Goal: Task Accomplishment & Management: Complete application form

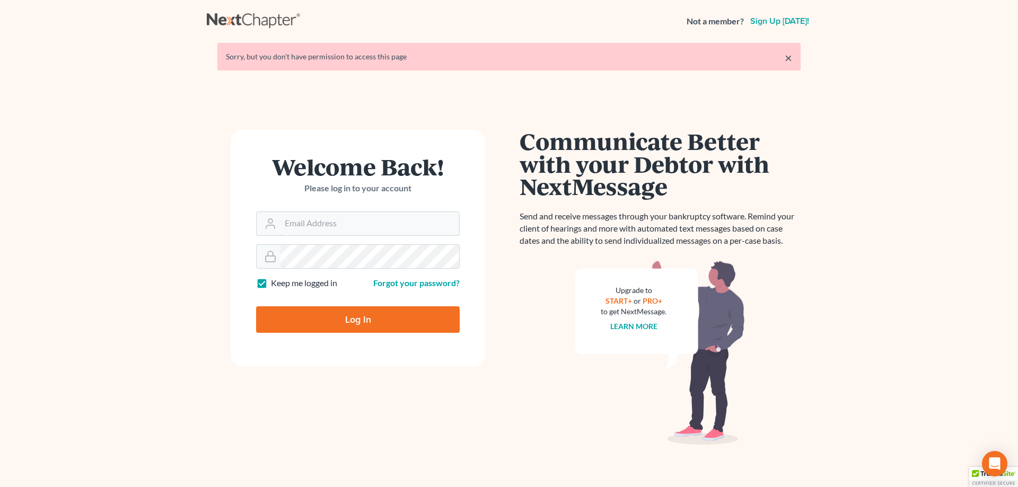
type input "[EMAIL_ADDRESS][DOMAIN_NAME]"
click at [357, 315] on input "Log In" at bounding box center [358, 320] width 204 height 27
type input "Thinking..."
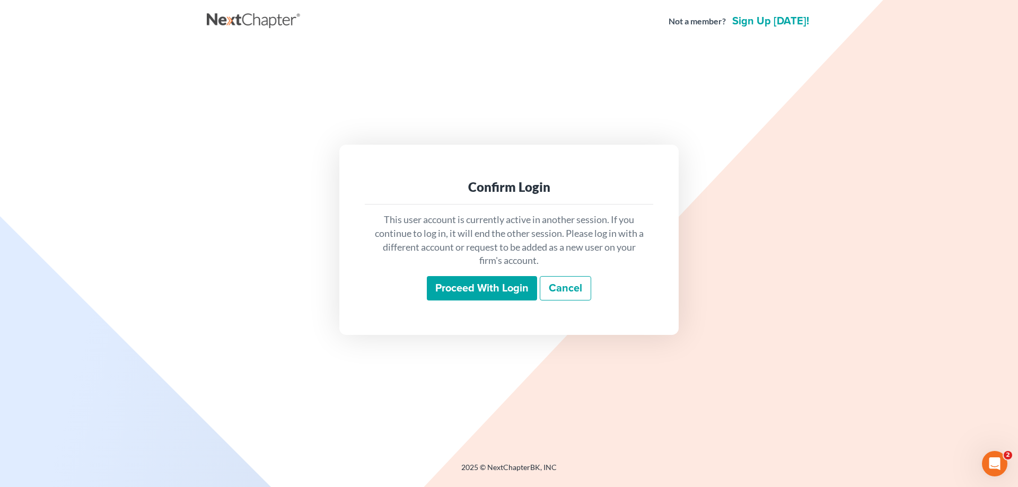
click at [497, 285] on input "Proceed with login" at bounding box center [482, 288] width 110 height 24
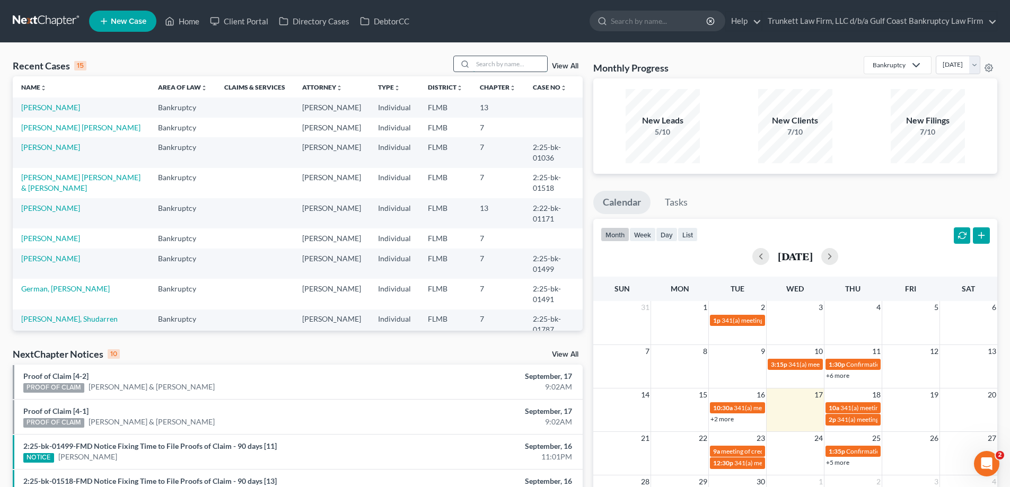
click at [482, 64] on input "search" at bounding box center [510, 63] width 74 height 15
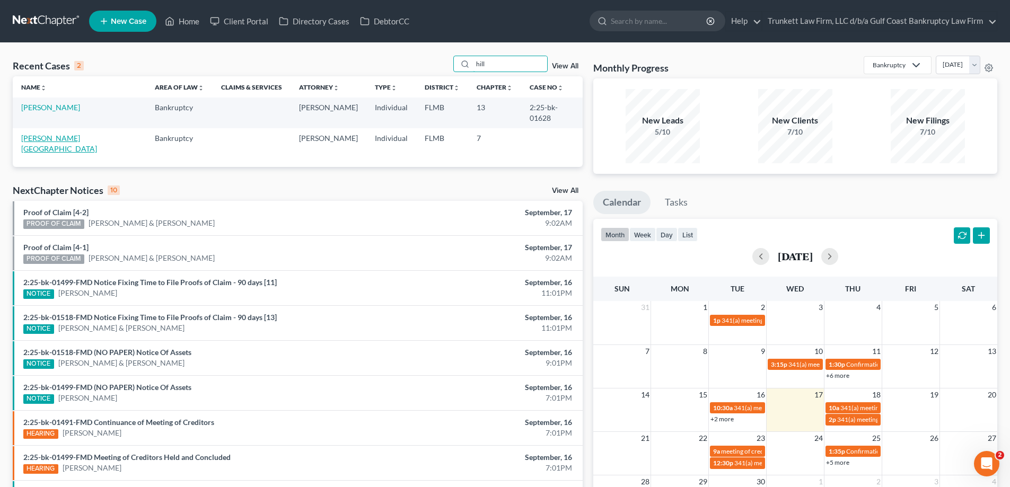
type input "hill"
click at [38, 134] on link "[PERSON_NAME][GEOGRAPHIC_DATA]" at bounding box center [59, 144] width 76 height 20
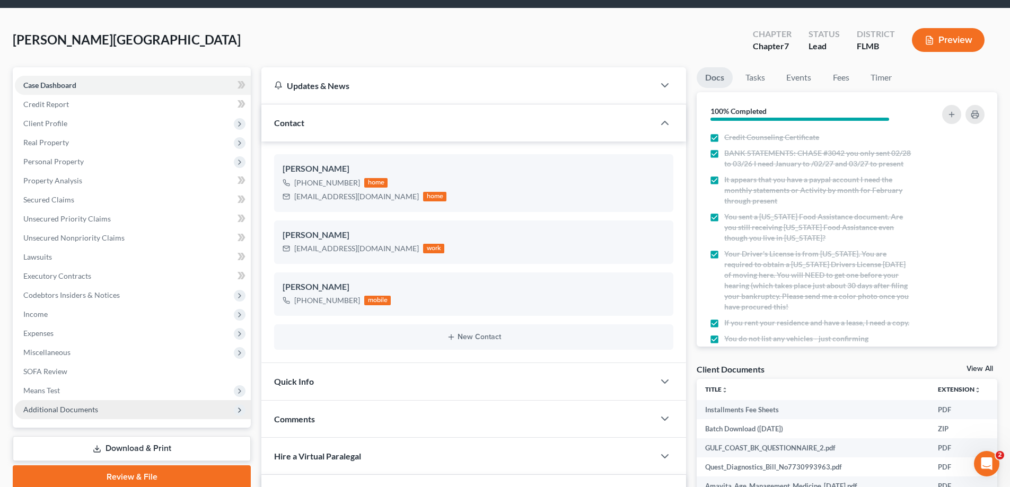
scroll to position [53, 0]
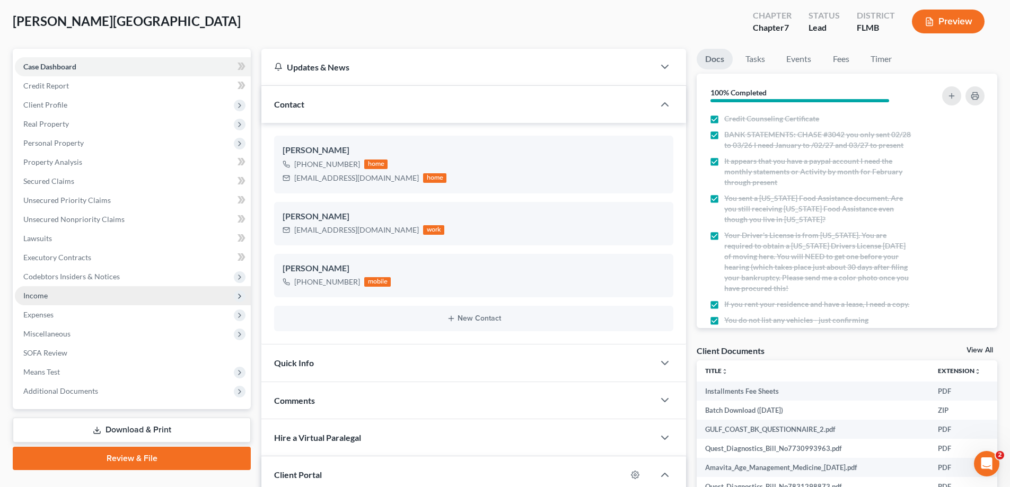
click at [58, 294] on span "Income" at bounding box center [133, 295] width 236 height 19
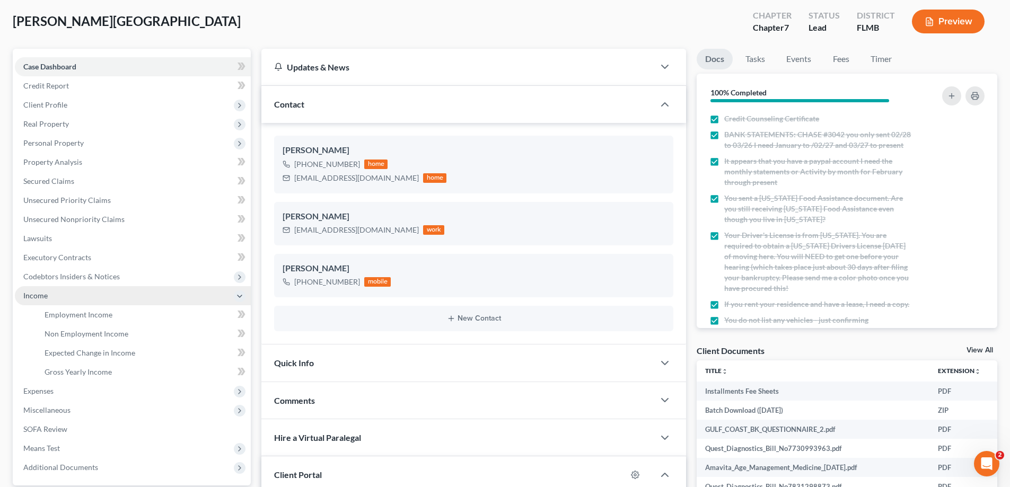
click at [58, 294] on span "Income" at bounding box center [133, 295] width 236 height 19
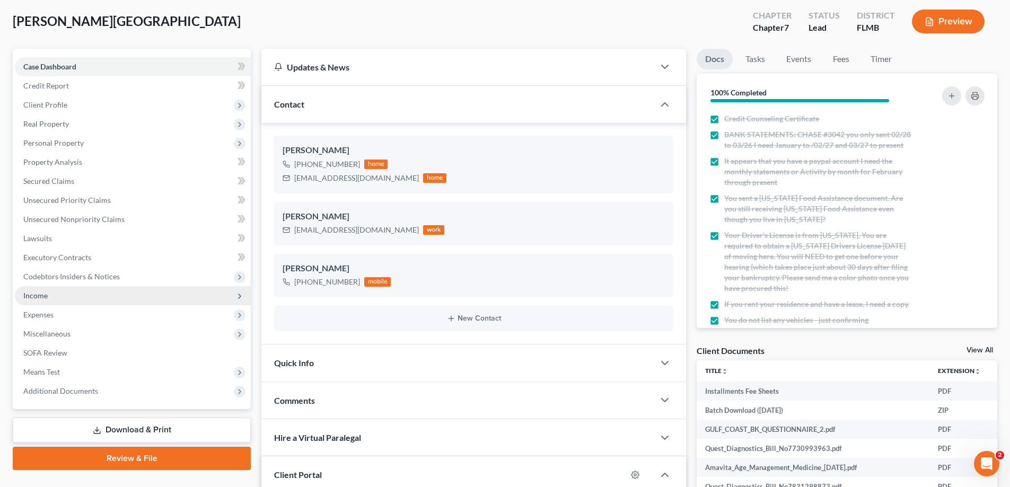
click at [58, 294] on span "Income" at bounding box center [133, 295] width 236 height 19
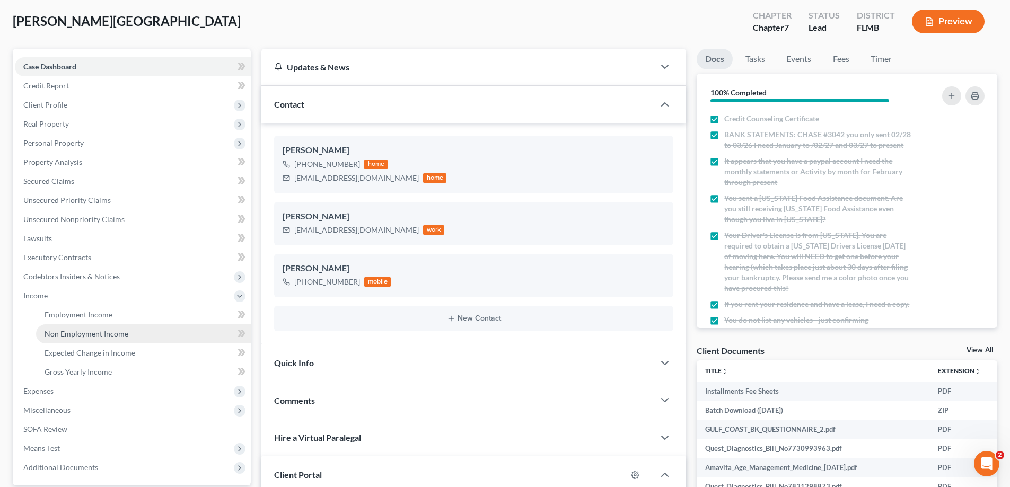
click at [109, 334] on span "Non Employment Income" at bounding box center [87, 333] width 84 height 9
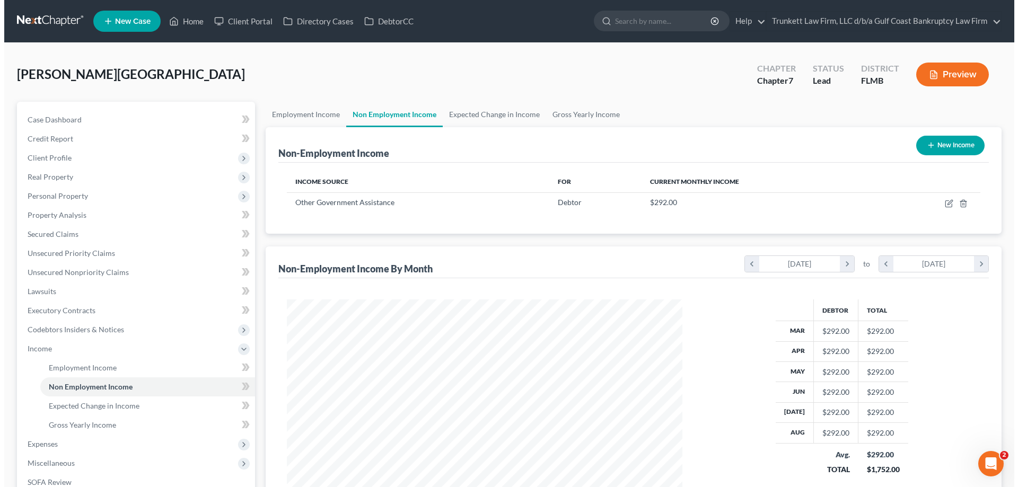
scroll to position [198, 417]
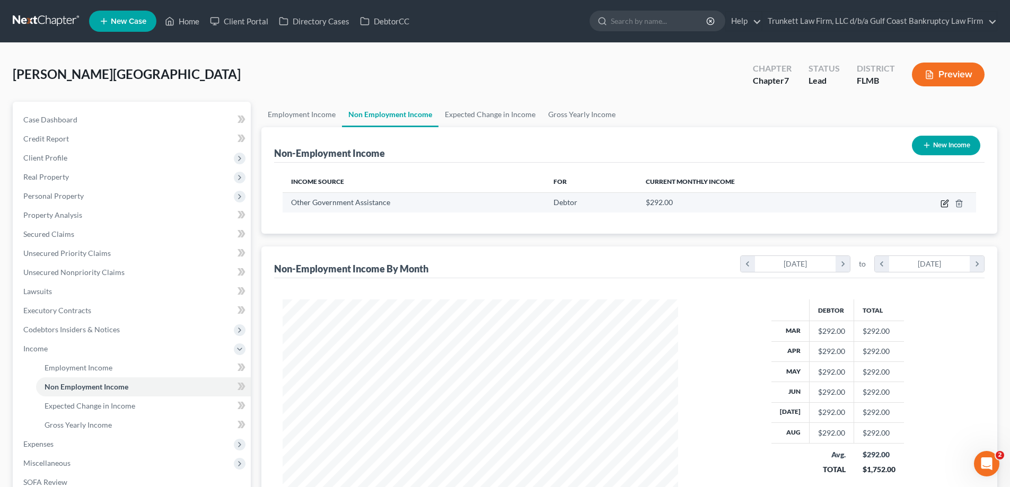
click at [943, 203] on icon "button" at bounding box center [945, 203] width 8 height 8
select select "5"
select select "0"
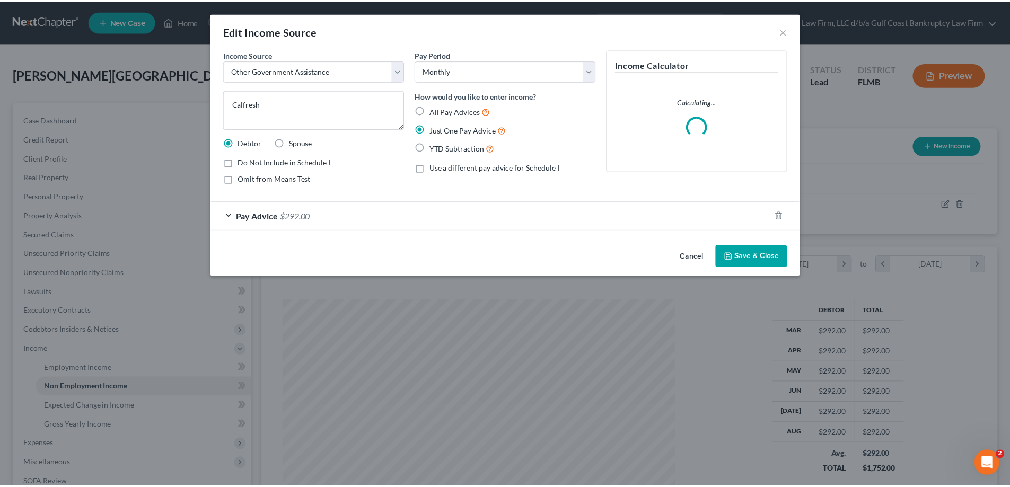
scroll to position [199, 421]
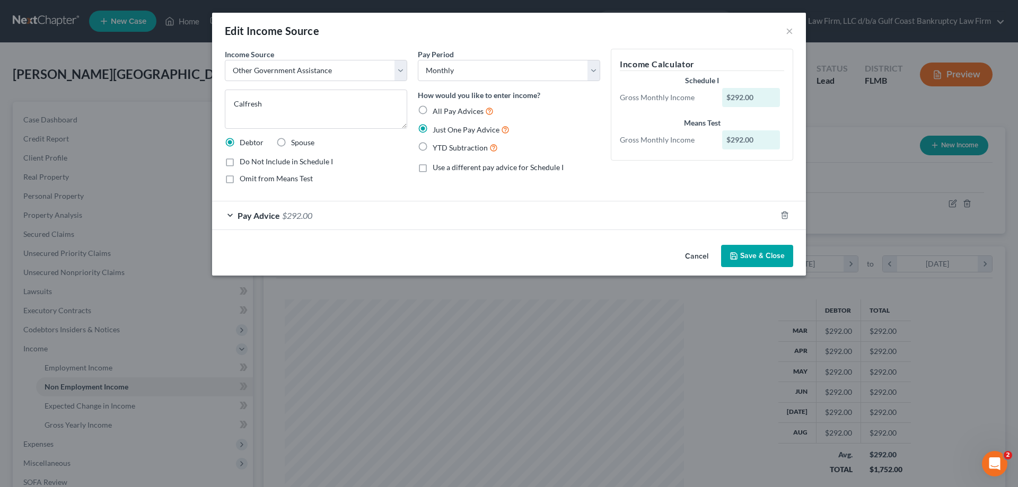
click at [767, 254] on button "Save & Close" at bounding box center [757, 256] width 72 height 22
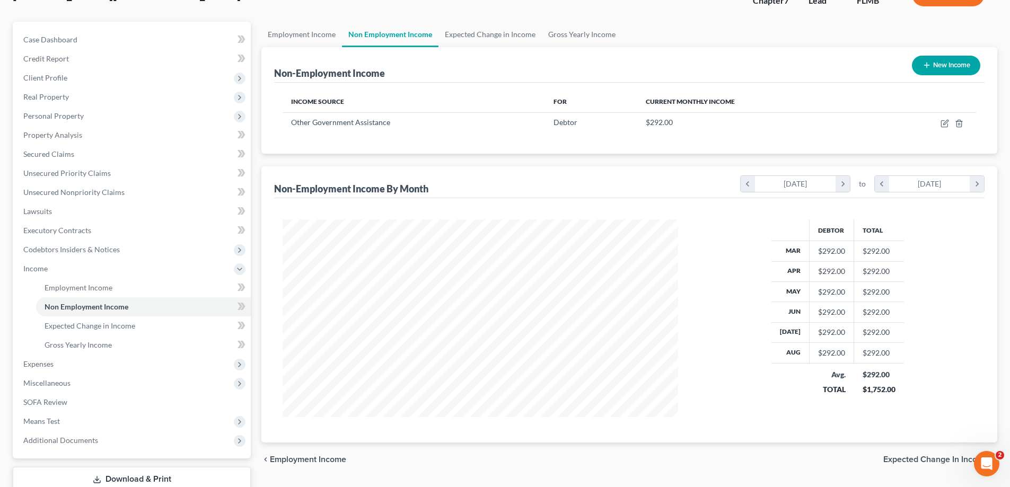
scroll to position [106, 0]
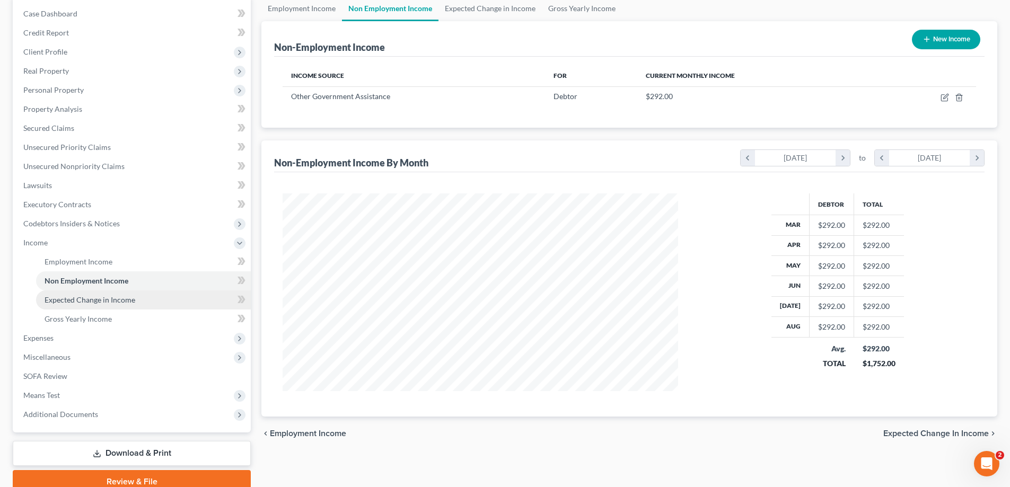
click at [102, 301] on span "Expected Change in Income" at bounding box center [90, 299] width 91 height 9
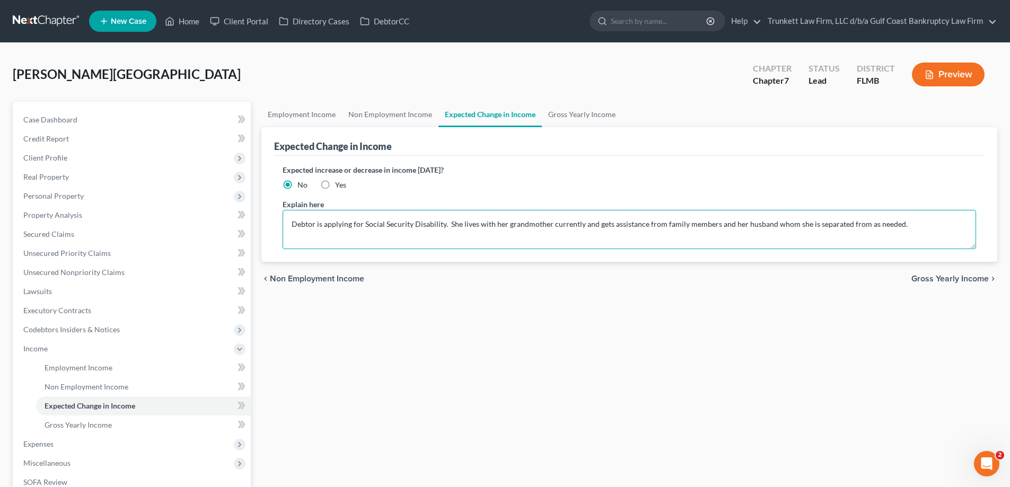
click at [369, 232] on textarea "Debtor is applying for Social Security Disability. She lives with her grandmoth…" at bounding box center [630, 229] width 694 height 39
click at [911, 226] on textarea "Debtor is applying for Social Security Disability. She lives with her grandmoth…" at bounding box center [630, 229] width 694 height 39
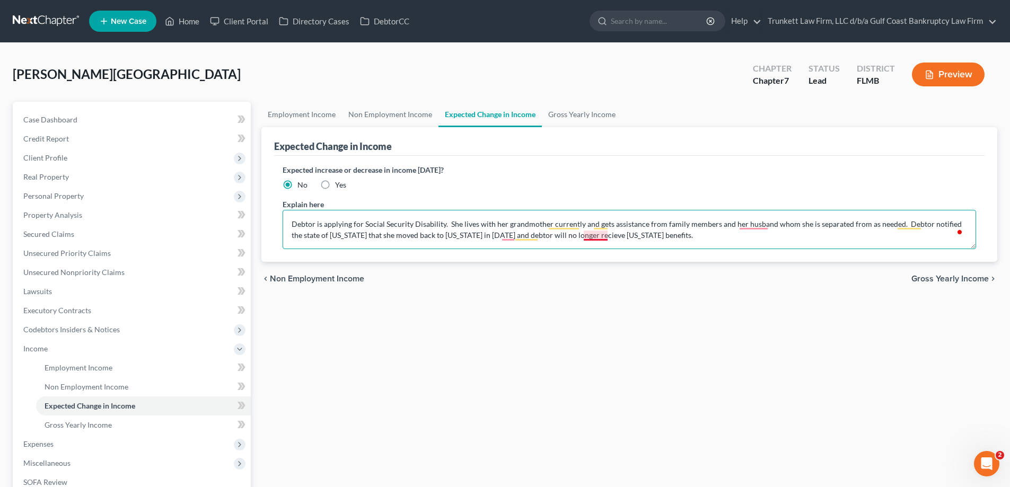
click at [589, 231] on textarea "Debtor is applying for Social Security Disability. She lives with her grandmoth…" at bounding box center [630, 229] width 694 height 39
click at [761, 223] on textarea "Debtor is applying for Social Security Disability. She lives with her grandmoth…" at bounding box center [630, 229] width 694 height 39
click at [517, 234] on textarea "Debtor is applying for Social Security Disability. She lives with her grandmoth…" at bounding box center [630, 229] width 694 height 39
type textarea "Debtor is applying for Social Security Disability. She lives with her grandmoth…"
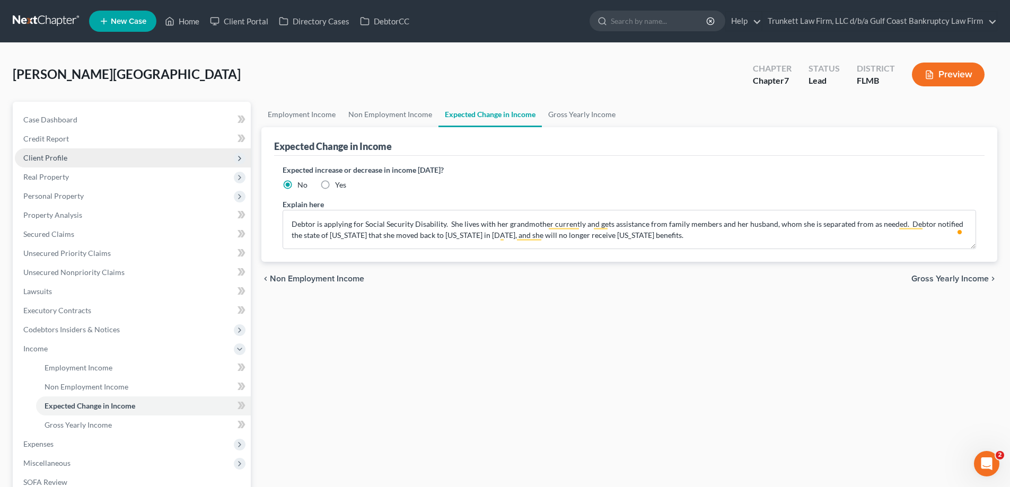
click at [62, 154] on span "Client Profile" at bounding box center [45, 157] width 44 height 9
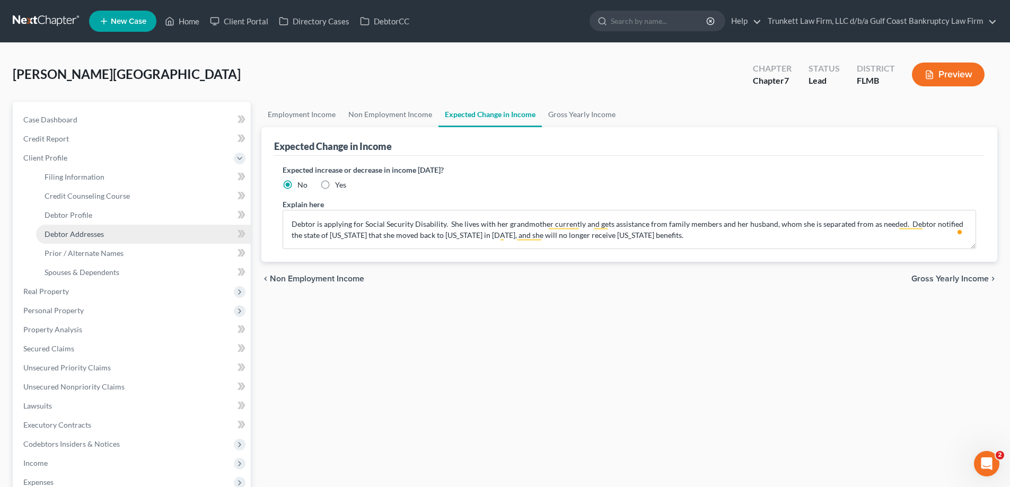
click at [96, 237] on span "Debtor Addresses" at bounding box center [74, 234] width 59 height 9
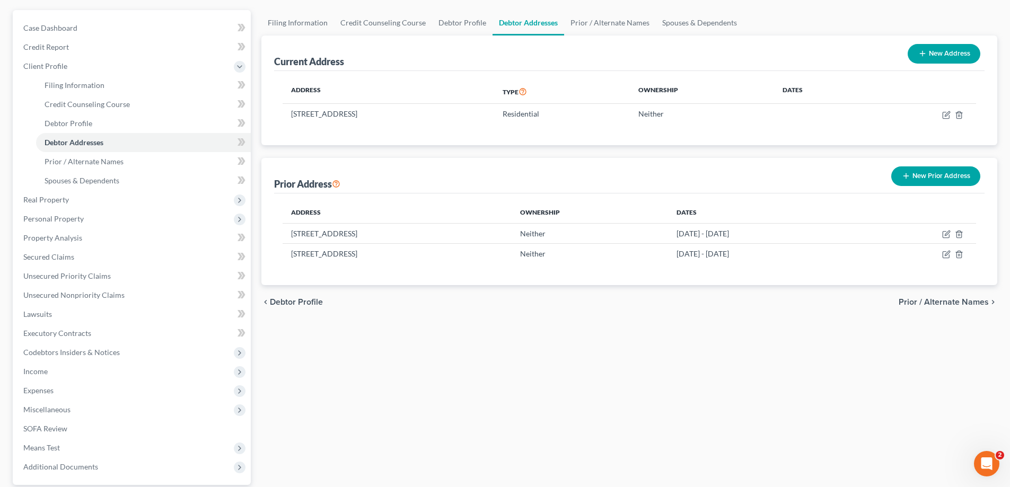
scroll to position [106, 0]
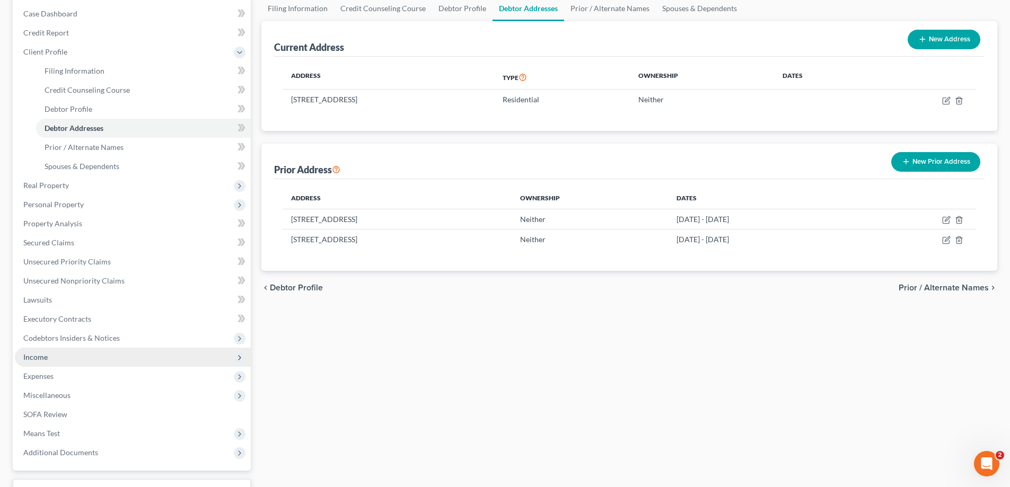
click at [53, 356] on span "Income" at bounding box center [133, 357] width 236 height 19
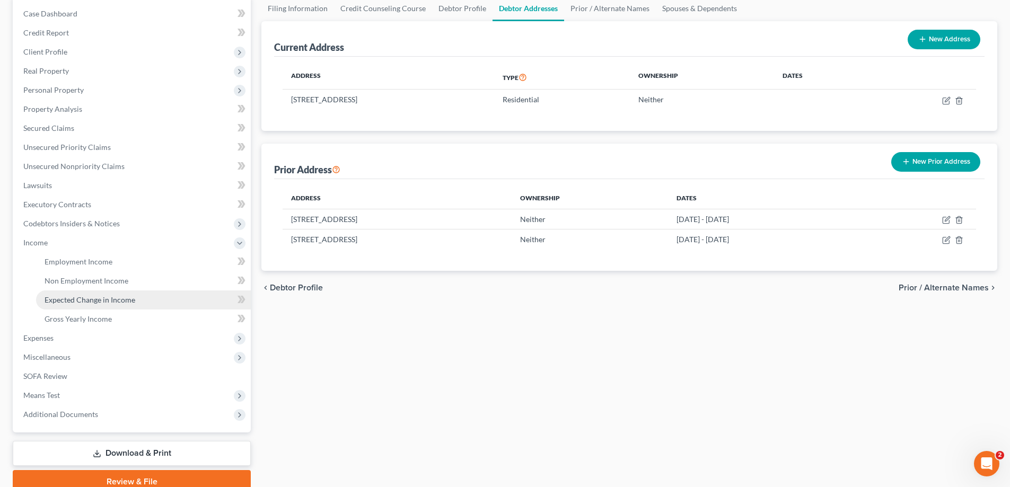
click at [100, 301] on span "Expected Change in Income" at bounding box center [90, 299] width 91 height 9
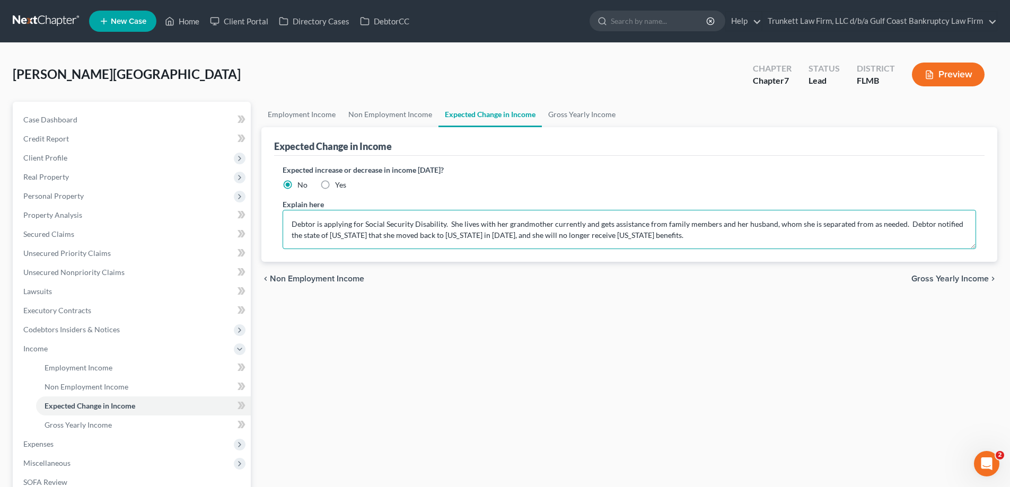
drag, startPoint x: 461, startPoint y: 238, endPoint x: 464, endPoint y: 252, distance: 14.0
click at [466, 243] on textarea "Debtor is applying for Social Security Disability. She lives with her grandmoth…" at bounding box center [630, 229] width 694 height 39
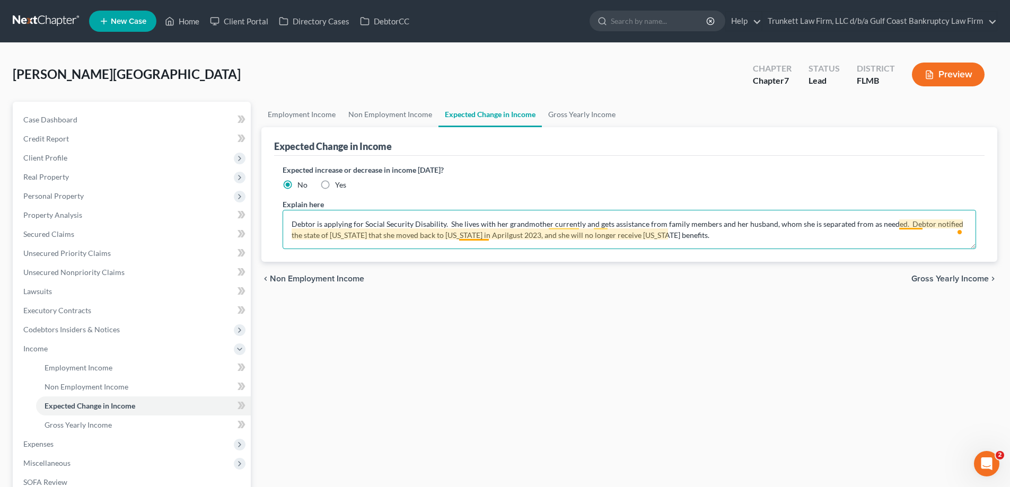
click at [476, 232] on textarea "Debtor is applying for Social Security Disability. She lives with her grandmoth…" at bounding box center [630, 229] width 694 height 39
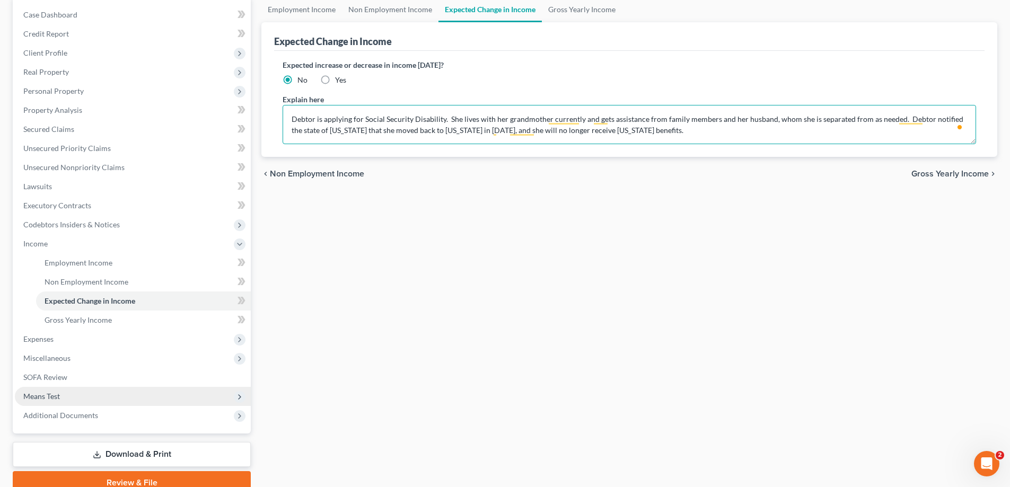
scroll to position [106, 0]
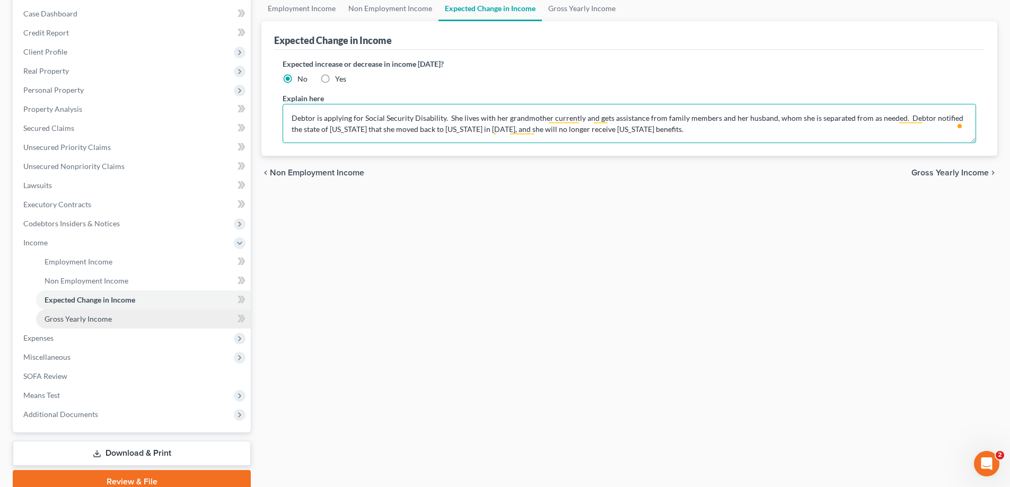
type textarea "Debtor is applying for Social Security Disability. She lives with her grandmoth…"
click at [102, 312] on link "Gross Yearly Income" at bounding box center [143, 319] width 215 height 19
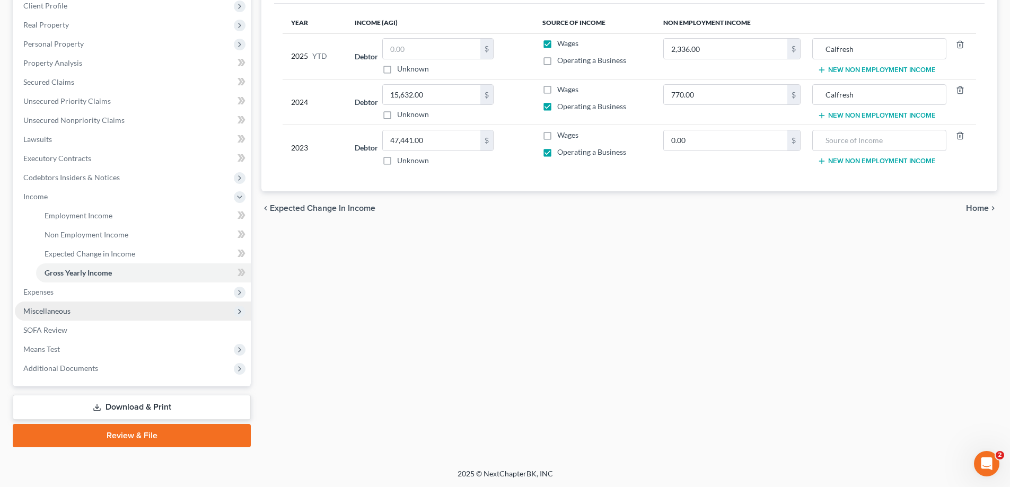
scroll to position [153, 0]
click at [51, 293] on span "Expenses" at bounding box center [38, 291] width 30 height 9
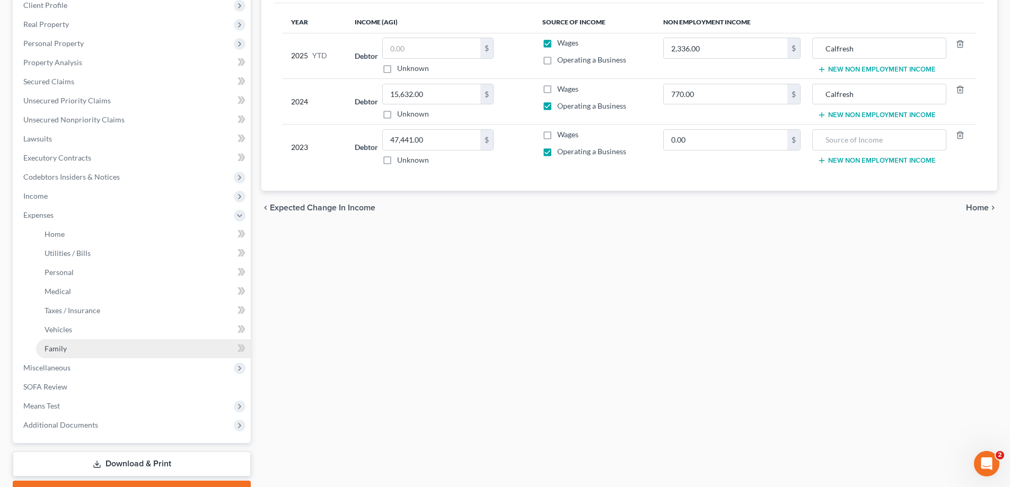
click at [69, 342] on link "Family" at bounding box center [143, 348] width 215 height 19
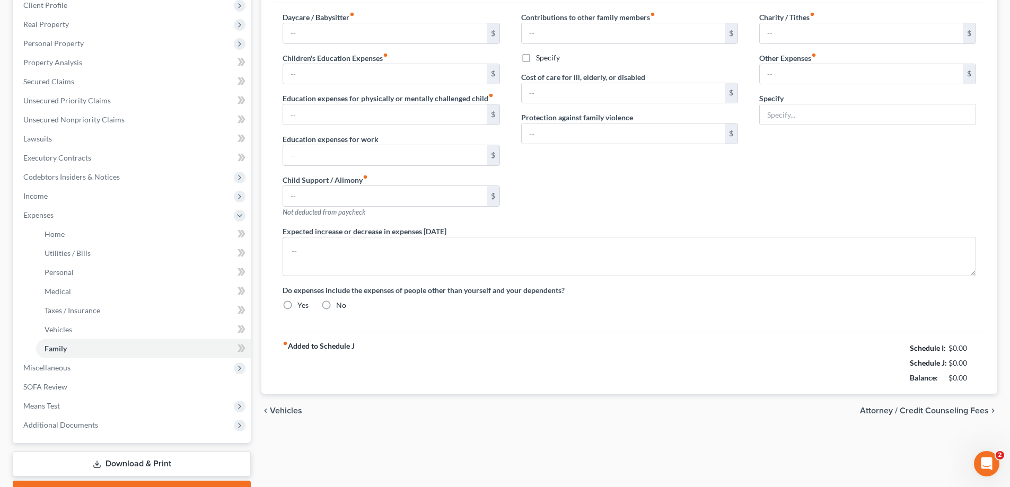
scroll to position [67, 0]
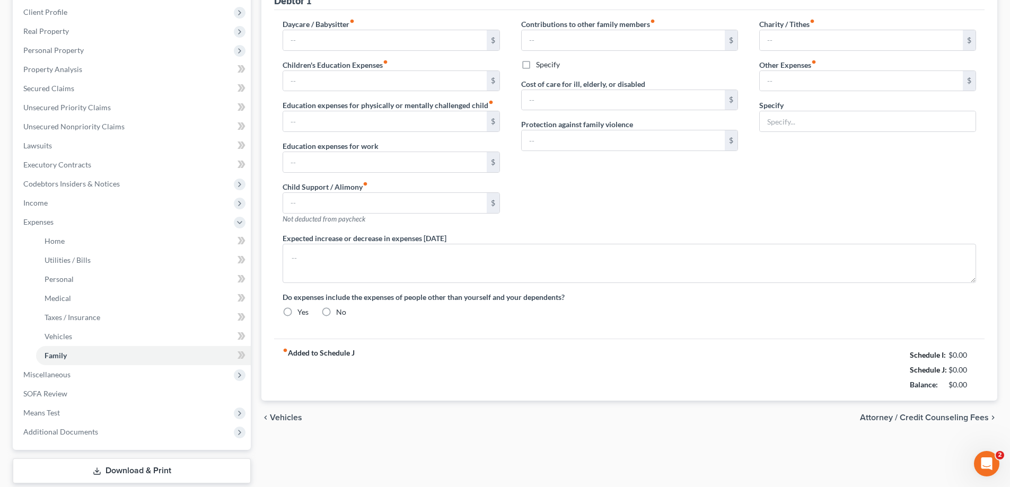
radio input "true"
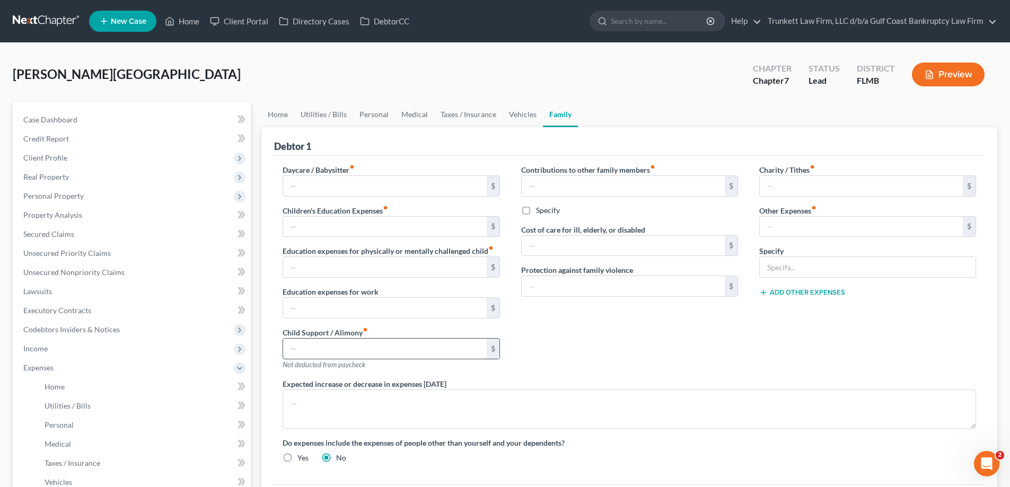
scroll to position [210, 0]
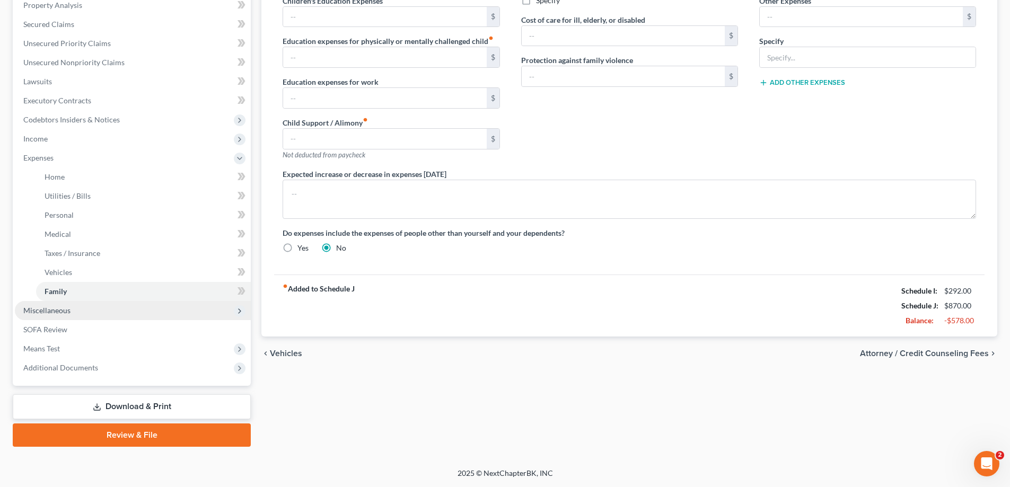
click at [72, 311] on span "Miscellaneous" at bounding box center [133, 310] width 236 height 19
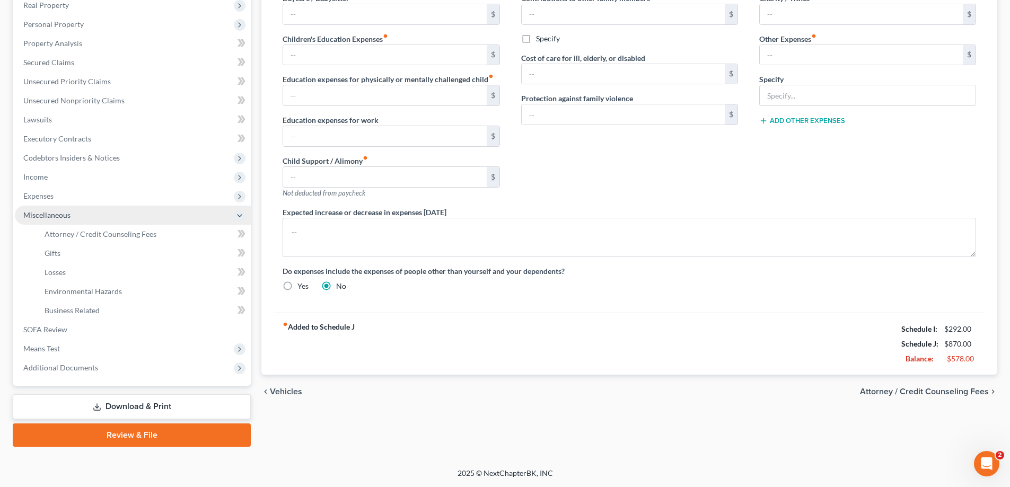
scroll to position [172, 0]
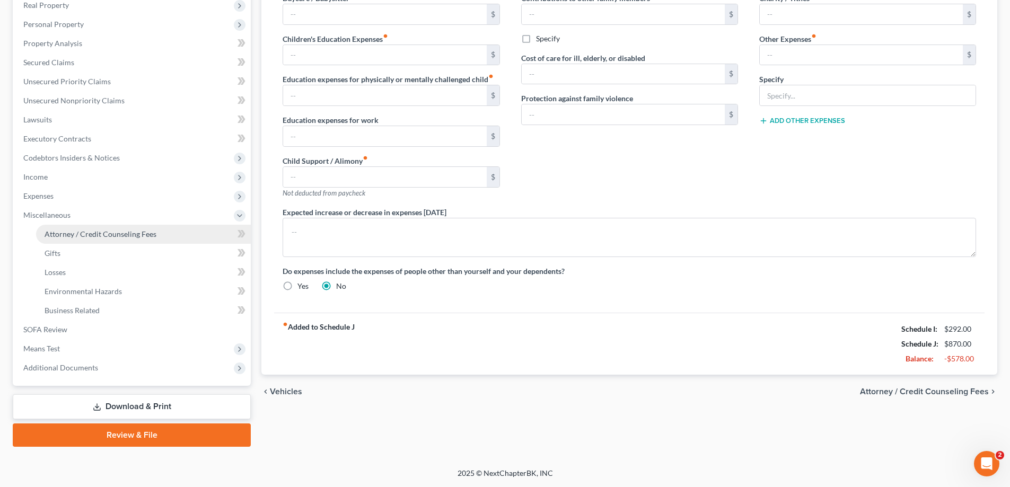
click at [100, 233] on span "Attorney / Credit Counseling Fees" at bounding box center [101, 234] width 112 height 9
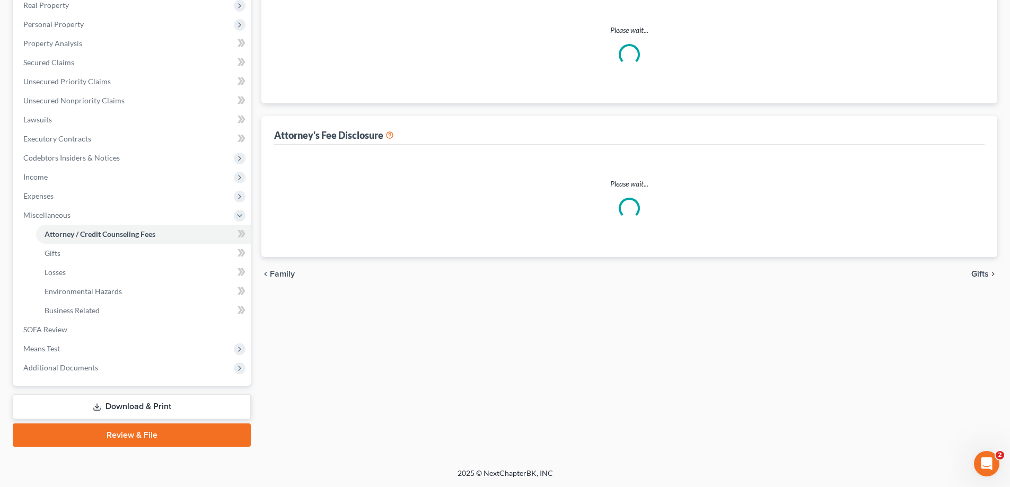
scroll to position [6, 0]
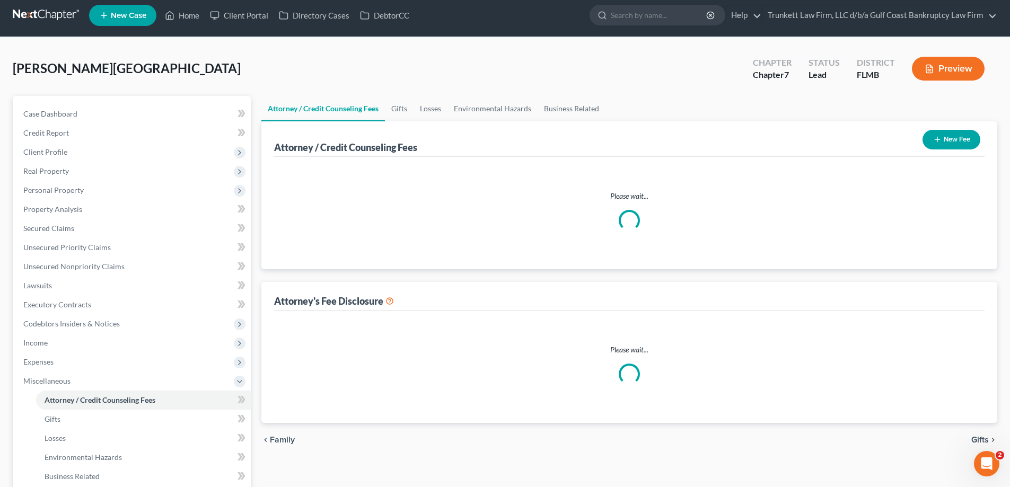
select select "0"
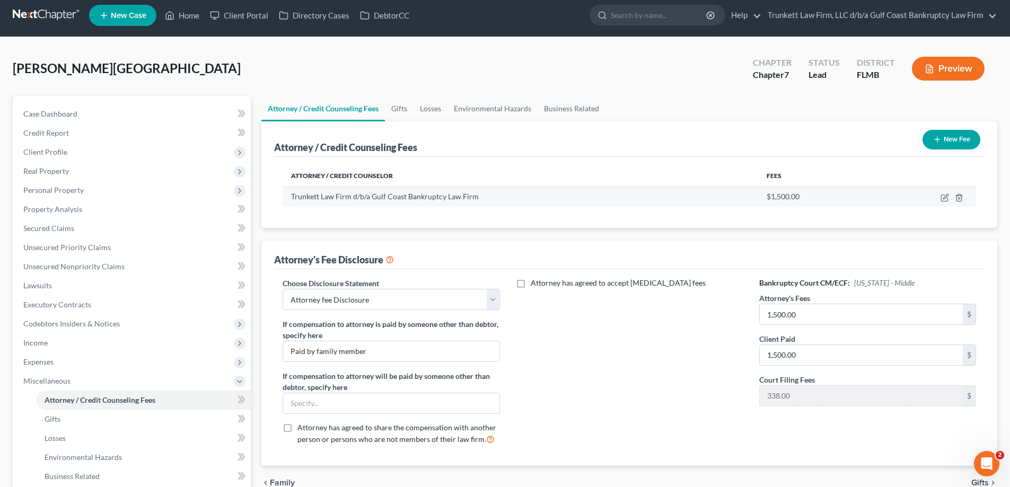
scroll to position [0, 0]
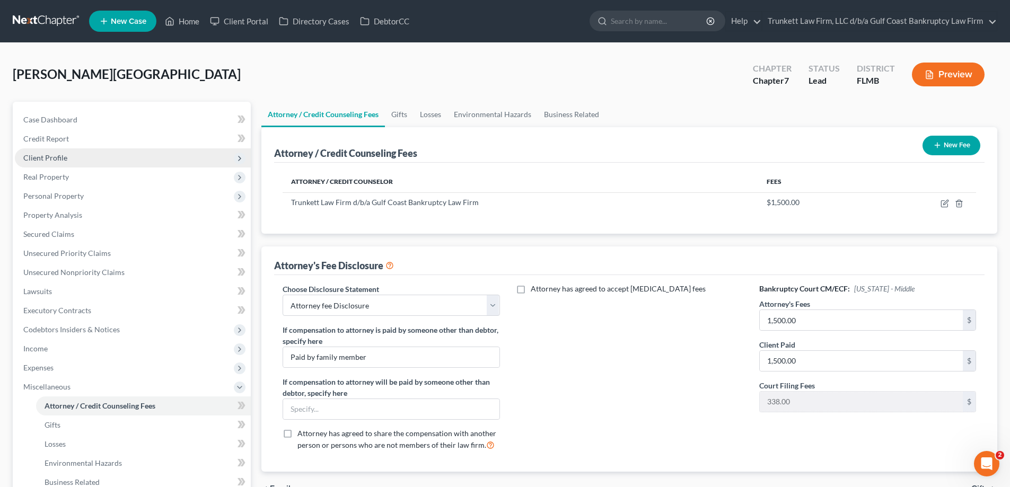
click at [58, 156] on span "Client Profile" at bounding box center [45, 157] width 44 height 9
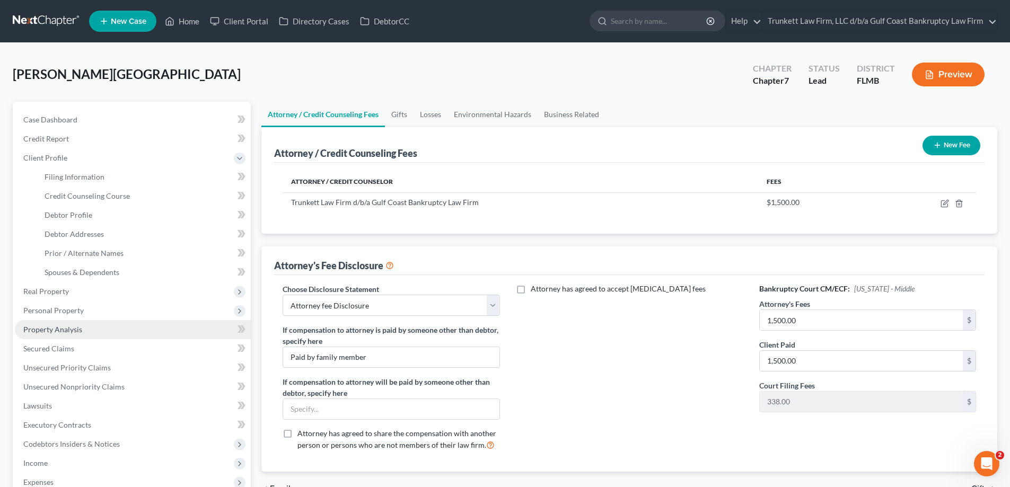
click at [71, 325] on span "Property Analysis" at bounding box center [52, 329] width 59 height 9
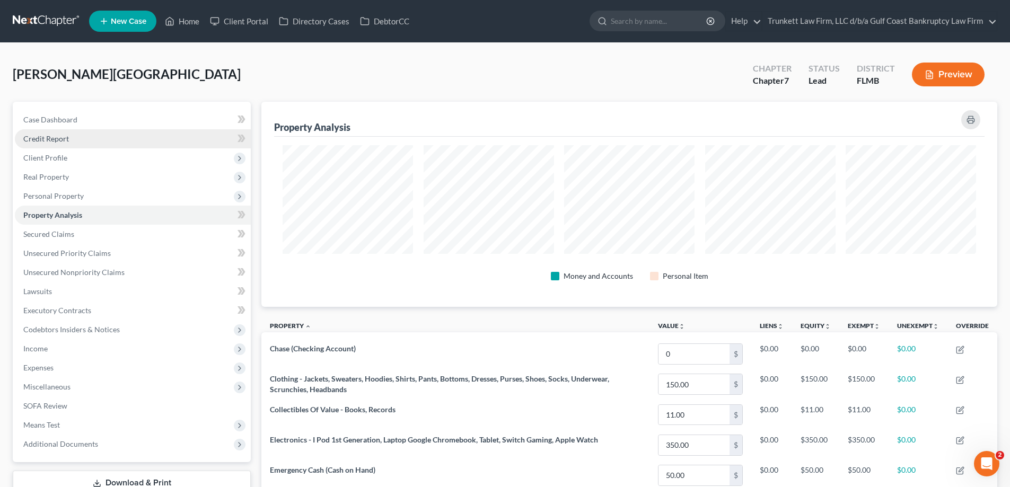
click at [62, 139] on span "Credit Report" at bounding box center [46, 138] width 46 height 9
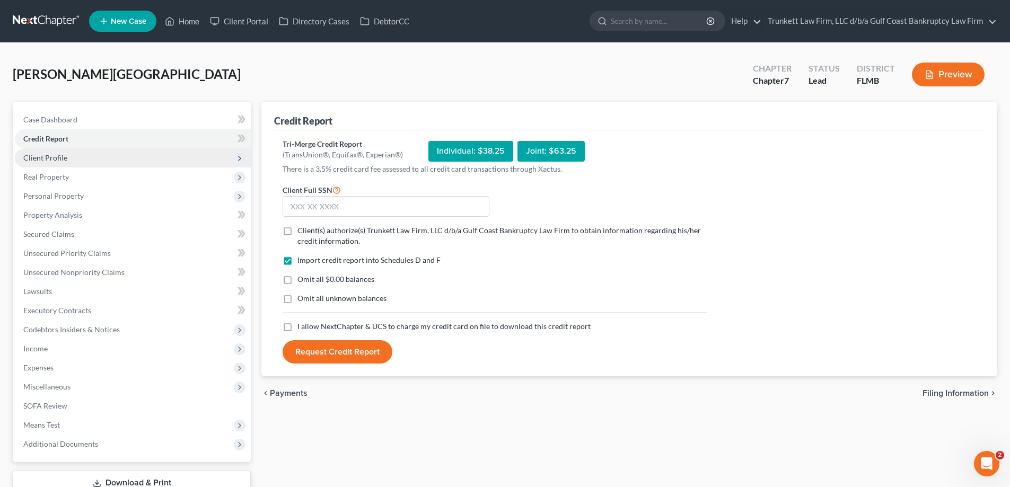
click at [65, 156] on span "Client Profile" at bounding box center [45, 157] width 44 height 9
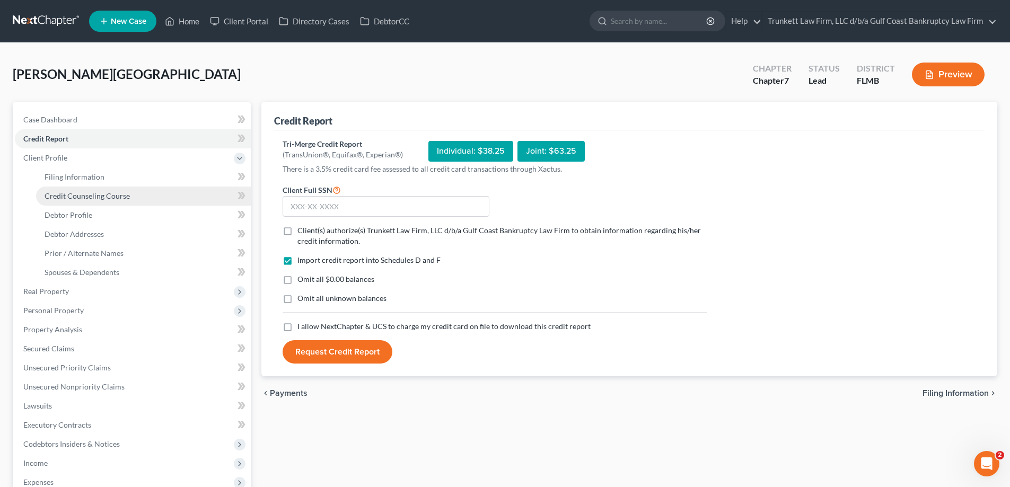
click at [123, 193] on span "Credit Counseling Course" at bounding box center [87, 195] width 85 height 9
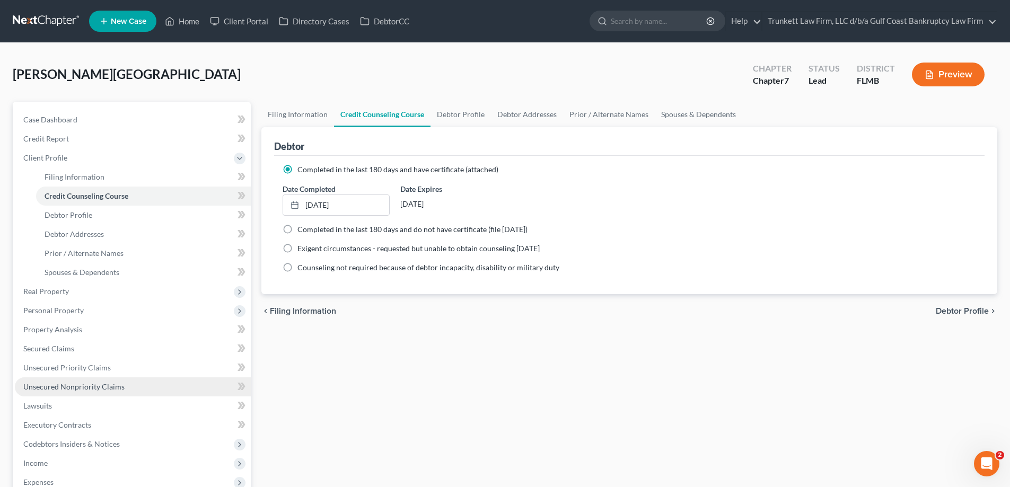
click at [99, 384] on span "Unsecured Nonpriority Claims" at bounding box center [73, 386] width 101 height 9
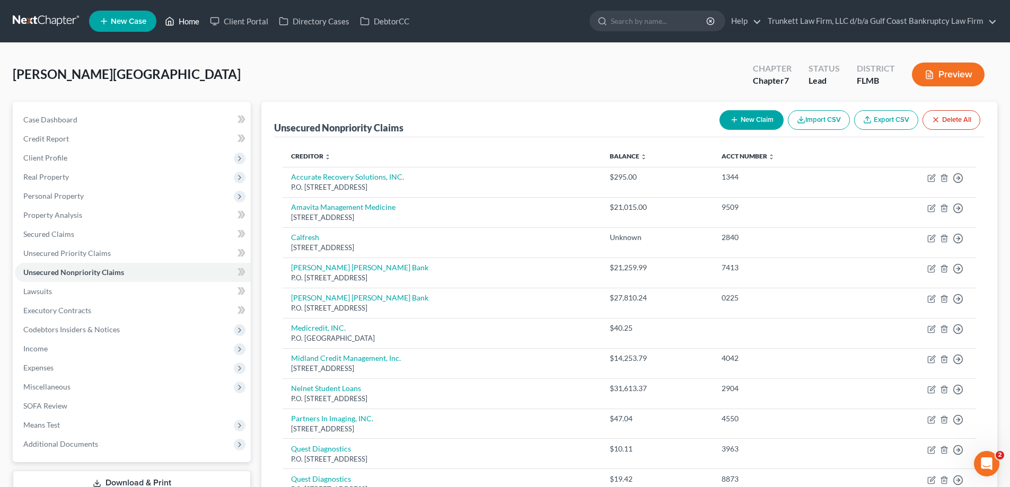
click at [190, 18] on link "Home" at bounding box center [182, 21] width 45 height 19
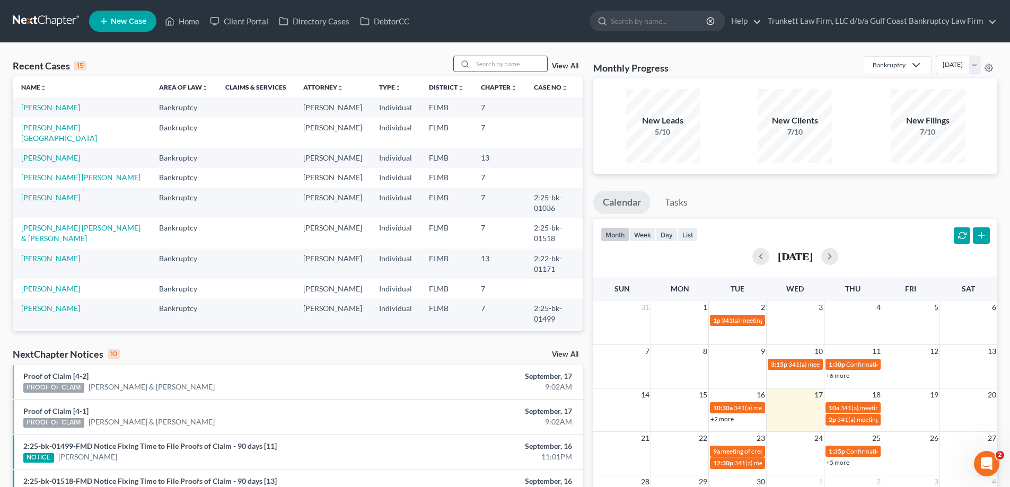
click at [507, 64] on input "search" at bounding box center [510, 63] width 74 height 15
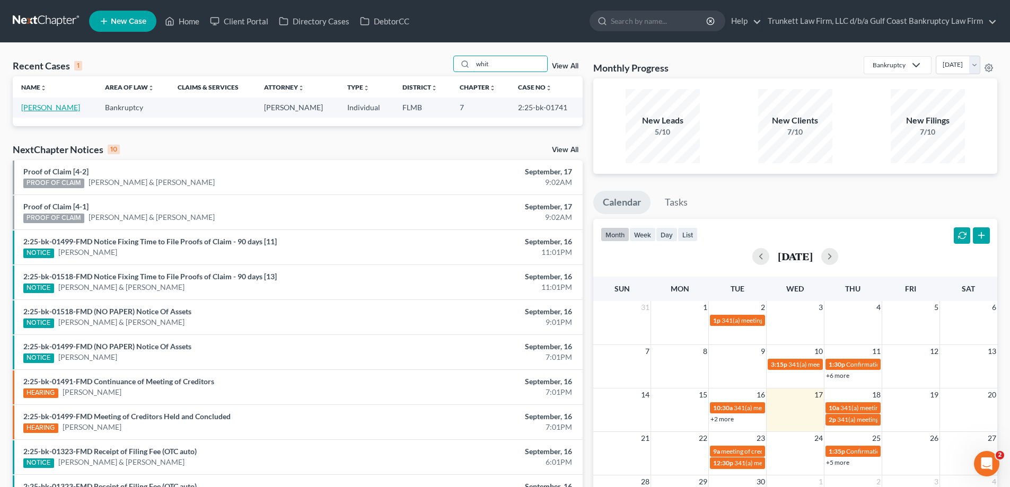
type input "whit"
click at [68, 107] on link "[PERSON_NAME]" at bounding box center [50, 107] width 59 height 9
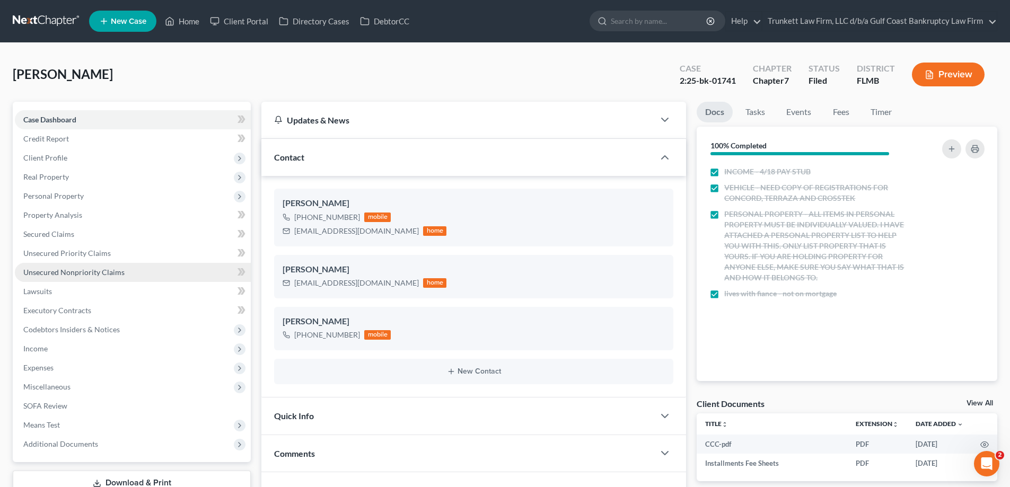
click at [73, 274] on span "Unsecured Nonpriority Claims" at bounding box center [73, 272] width 101 height 9
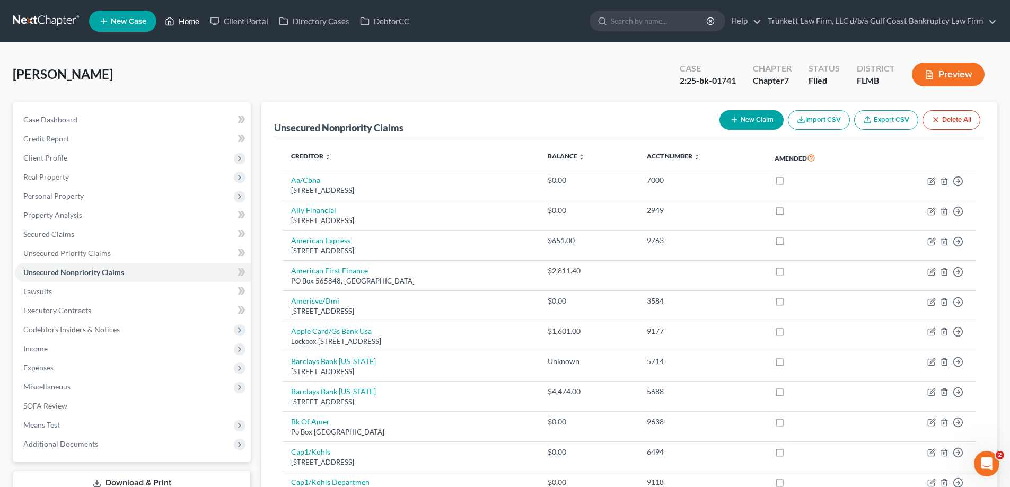
click at [198, 21] on link "Home" at bounding box center [182, 21] width 45 height 19
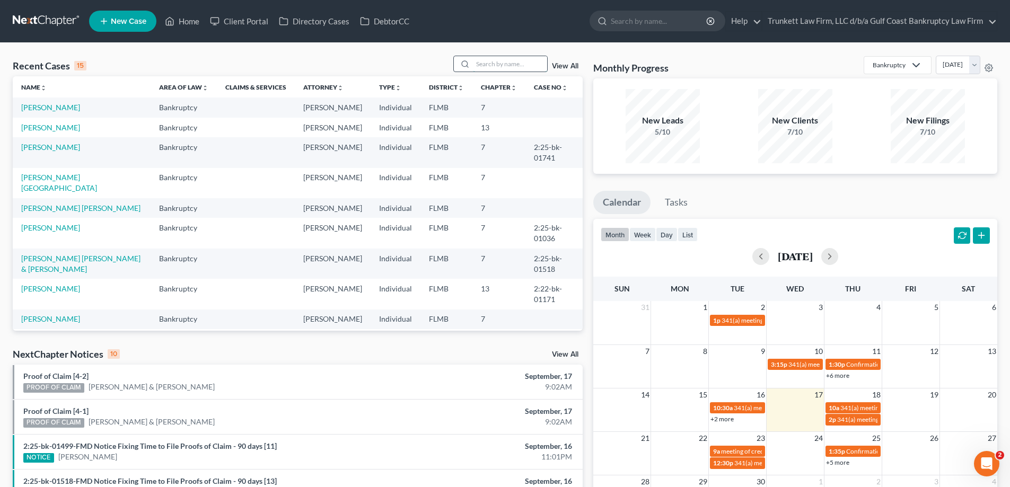
click at [498, 63] on input "search" at bounding box center [510, 63] width 74 height 15
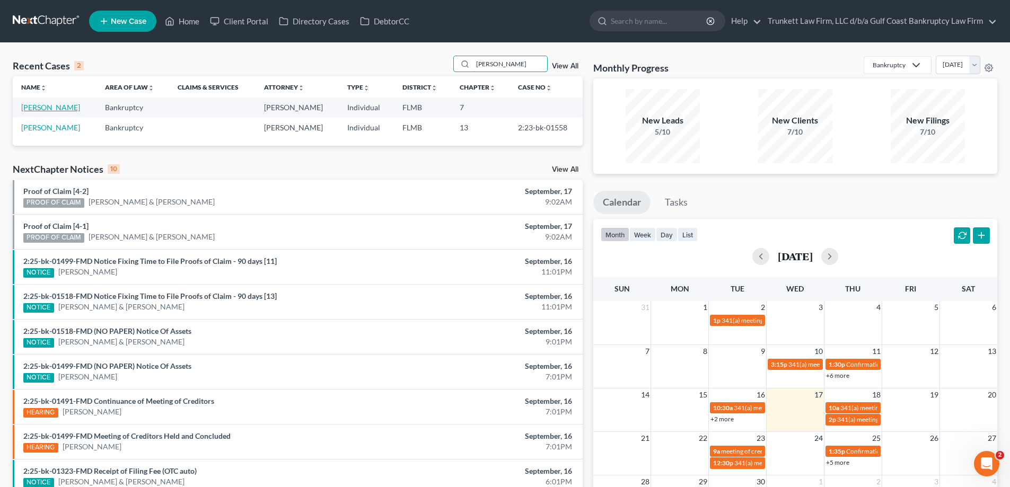
type input "[PERSON_NAME]"
click at [45, 107] on link "[PERSON_NAME]" at bounding box center [50, 107] width 59 height 9
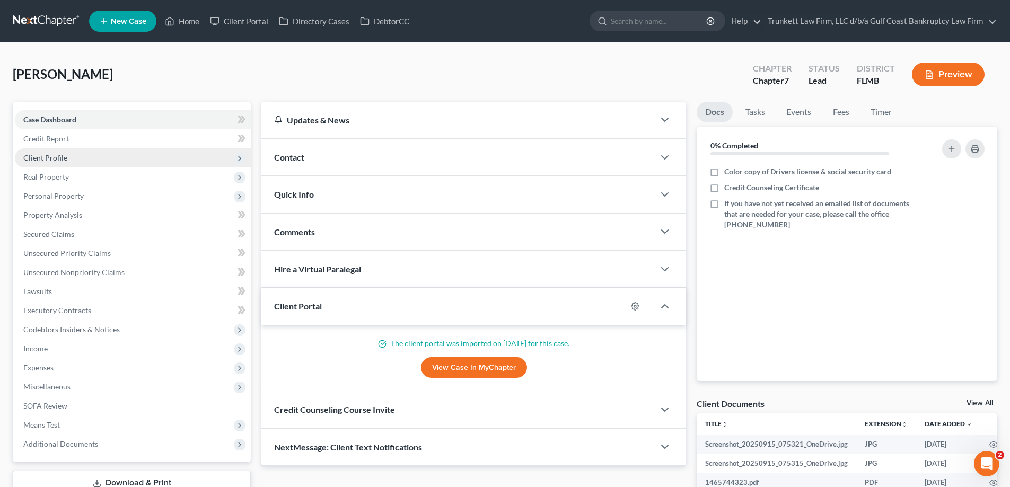
click at [71, 161] on span "Client Profile" at bounding box center [133, 157] width 236 height 19
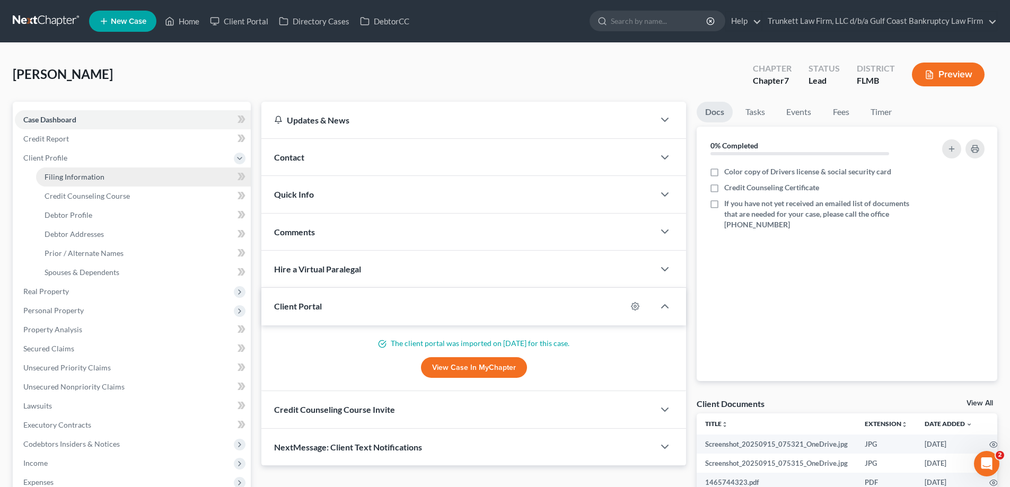
click at [86, 177] on span "Filing Information" at bounding box center [75, 176] width 60 height 9
select select "1"
select select "0"
select select "9"
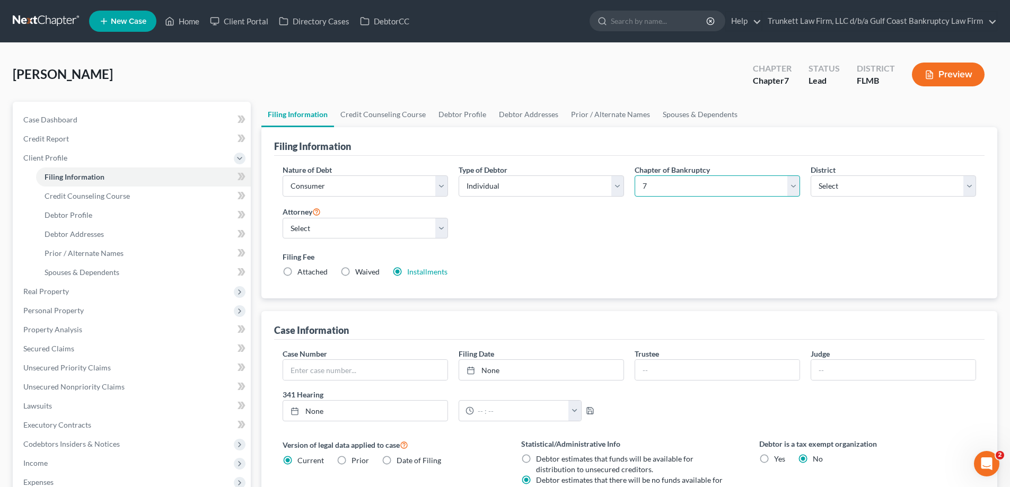
click at [675, 186] on select "Select 7 11 12 13" at bounding box center [717, 186] width 165 height 21
select select "3"
click at [635, 176] on select "Select 7 11 12 13" at bounding box center [717, 186] width 165 height 21
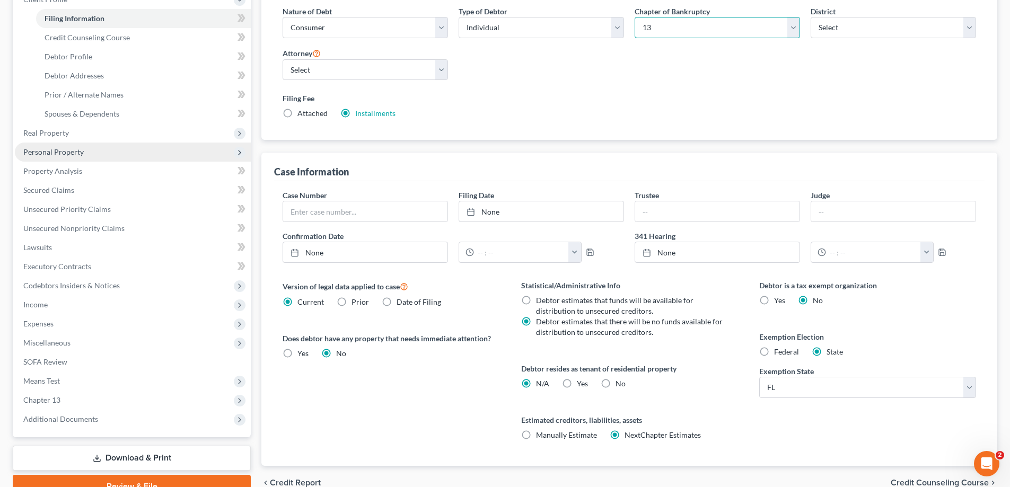
scroll to position [159, 0]
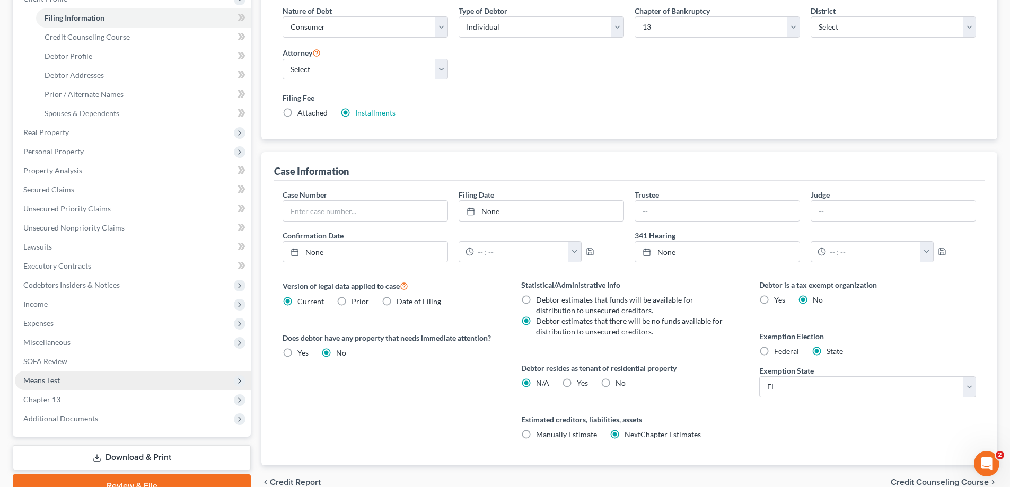
click at [57, 382] on span "Means Test" at bounding box center [41, 380] width 37 height 9
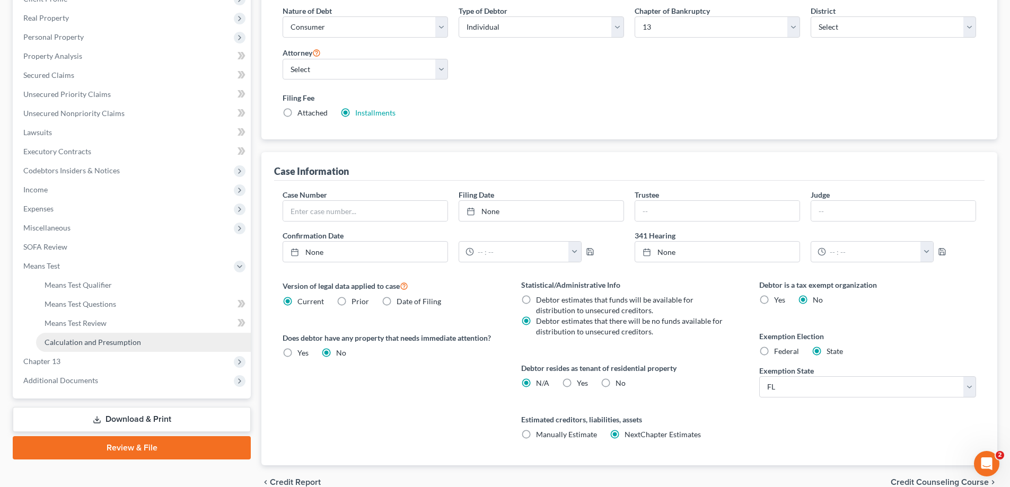
click at [116, 346] on span "Calculation and Presumption" at bounding box center [93, 342] width 97 height 9
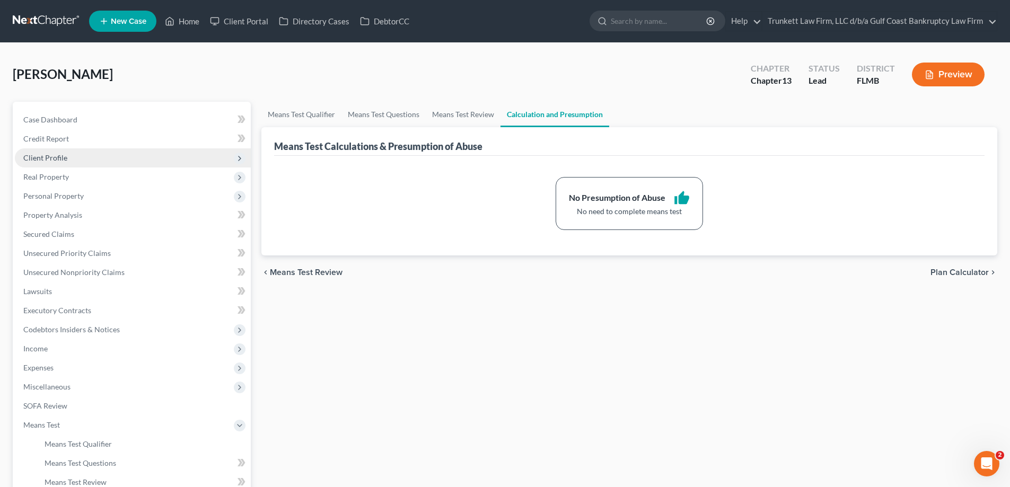
click at [67, 158] on span "Client Profile" at bounding box center [133, 157] width 236 height 19
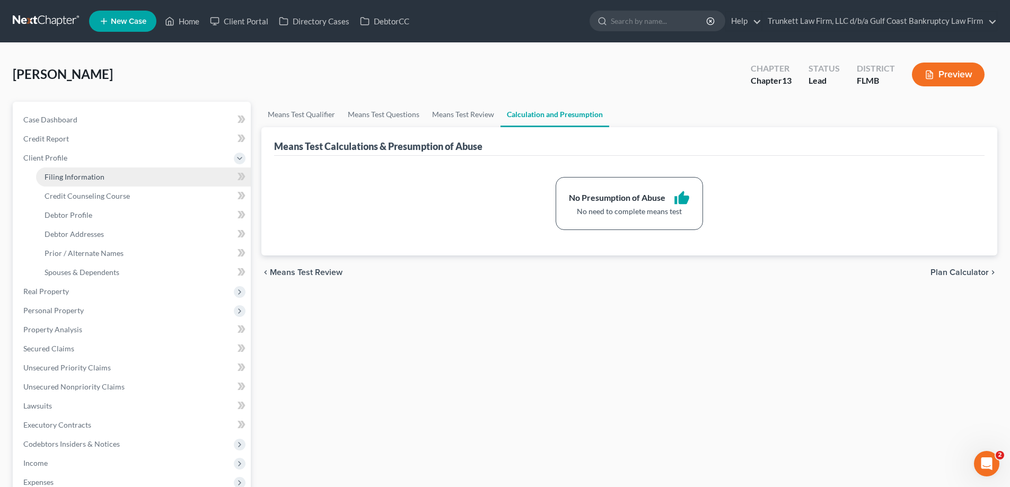
click at [92, 174] on span "Filing Information" at bounding box center [75, 176] width 60 height 9
select select "1"
select select "0"
select select "3"
select select "15"
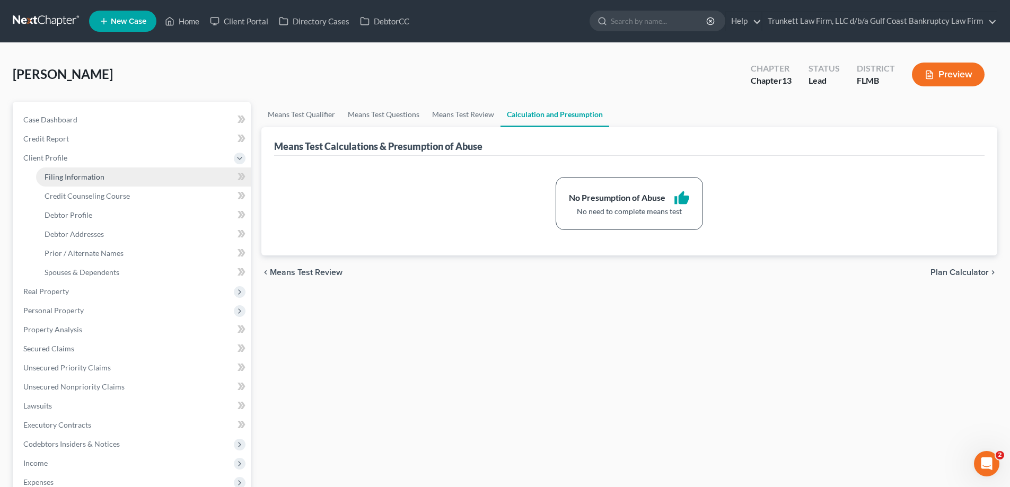
select select "0"
select select "9"
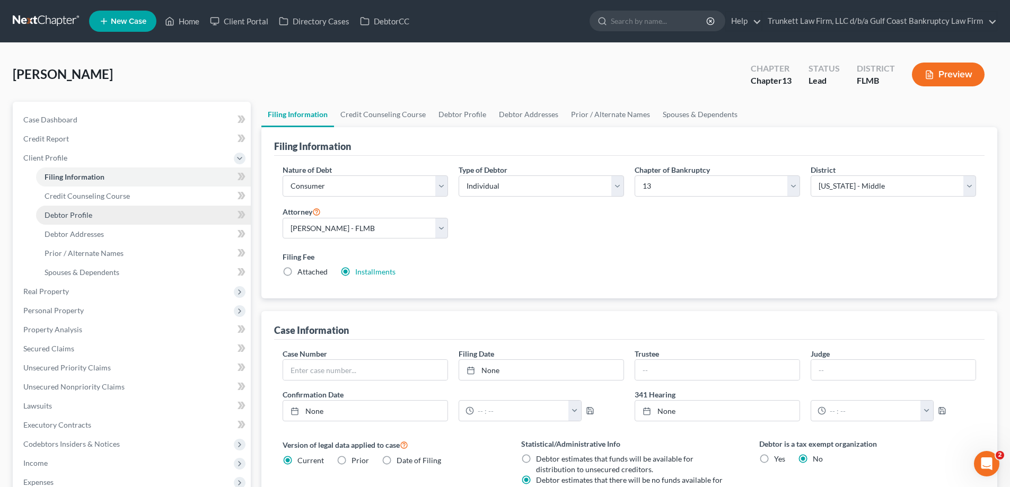
click at [84, 215] on span "Debtor Profile" at bounding box center [69, 215] width 48 height 9
select select "1"
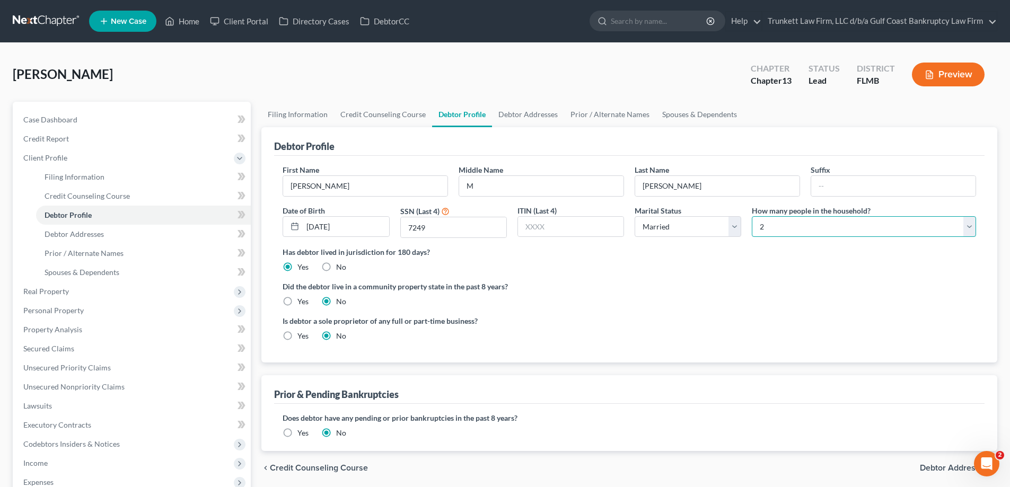
click at [783, 233] on select "Select 1 2 3 4 5 6 7 8 9 10 11 12 13 14 15 16 17 18 19 20" at bounding box center [864, 226] width 224 height 21
select select "0"
click at [752, 216] on select "Select 1 2 3 4 5 6 7 8 9 10 11 12 13 14 15 16 17 18 19 20" at bounding box center [864, 226] width 224 height 21
click at [657, 216] on select "Select Single Married Separated Divorced Widowed" at bounding box center [688, 226] width 107 height 21
select select "2"
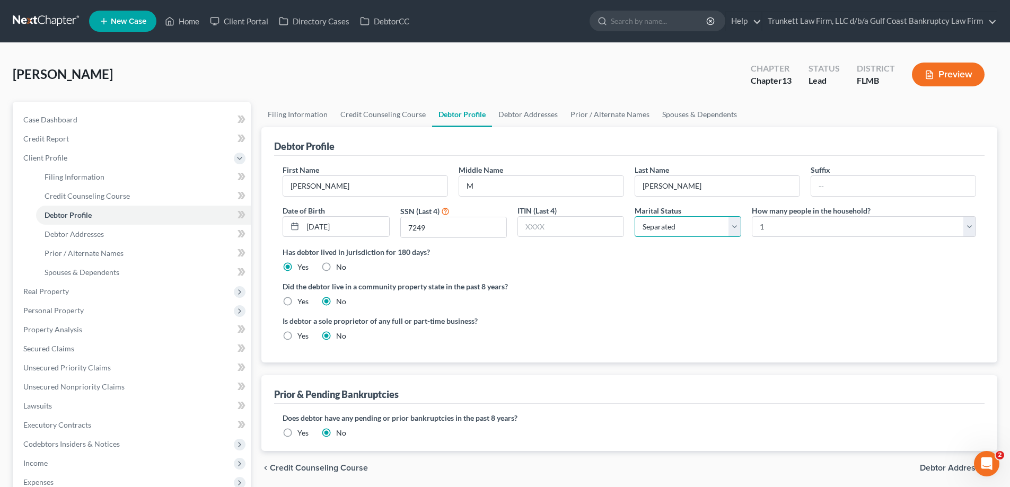
click at [635, 216] on select "Select Single Married Separated Divorced Widowed" at bounding box center [688, 226] width 107 height 21
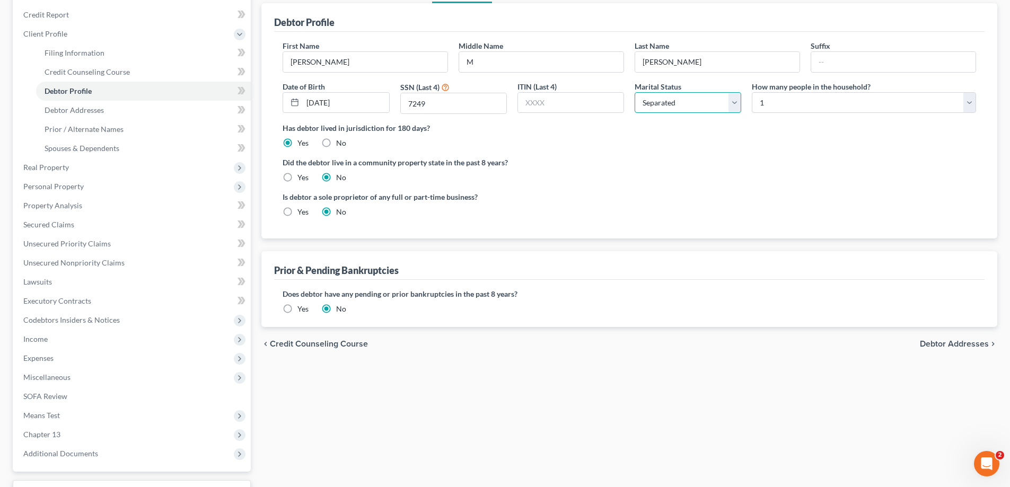
scroll to position [159, 0]
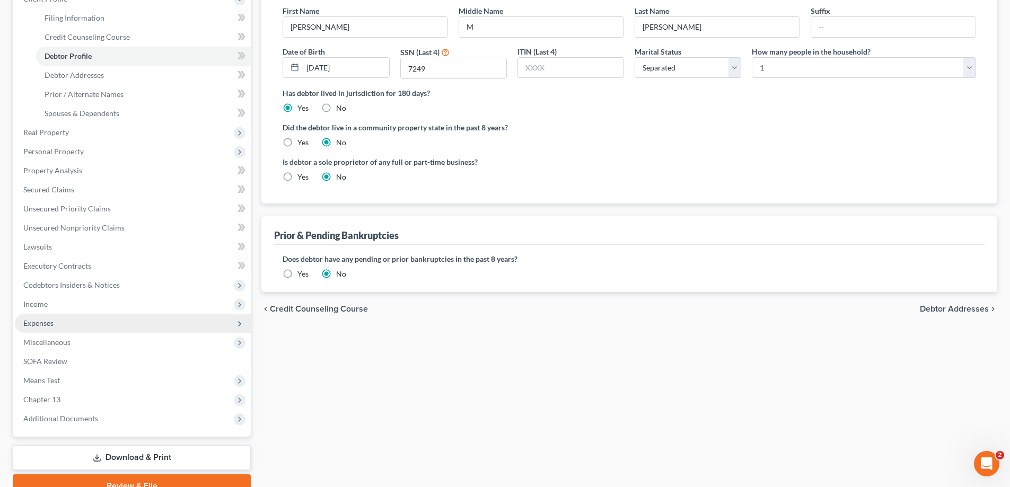
click at [53, 324] on span "Expenses" at bounding box center [38, 323] width 30 height 9
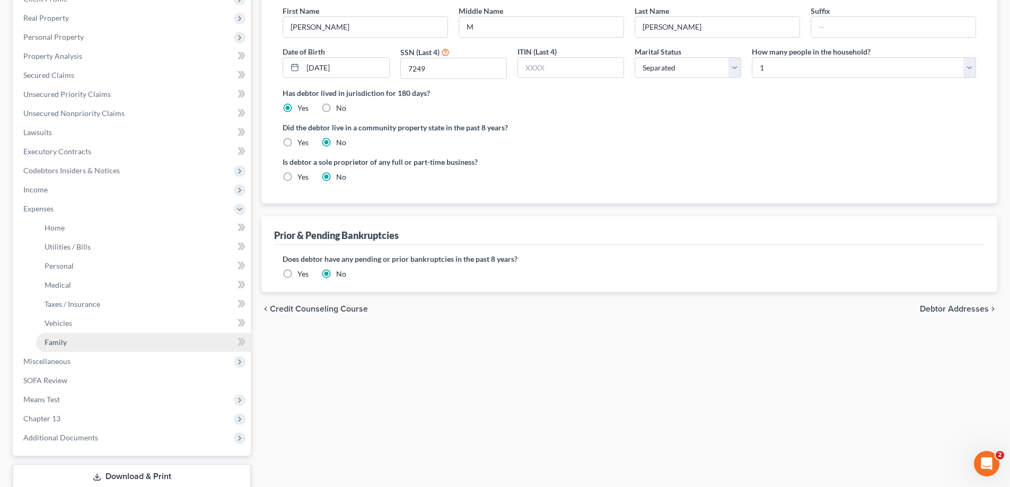
click at [63, 344] on span "Family" at bounding box center [56, 342] width 22 height 9
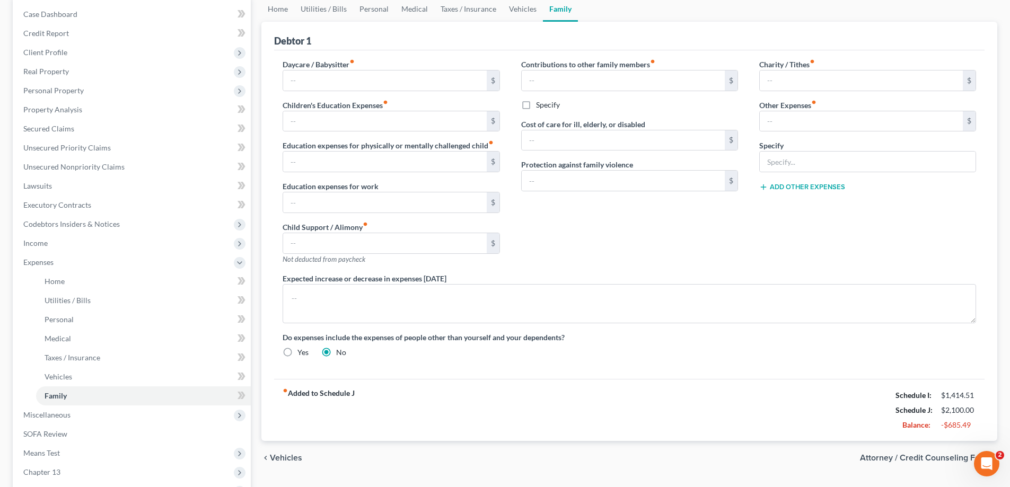
scroll to position [106, 0]
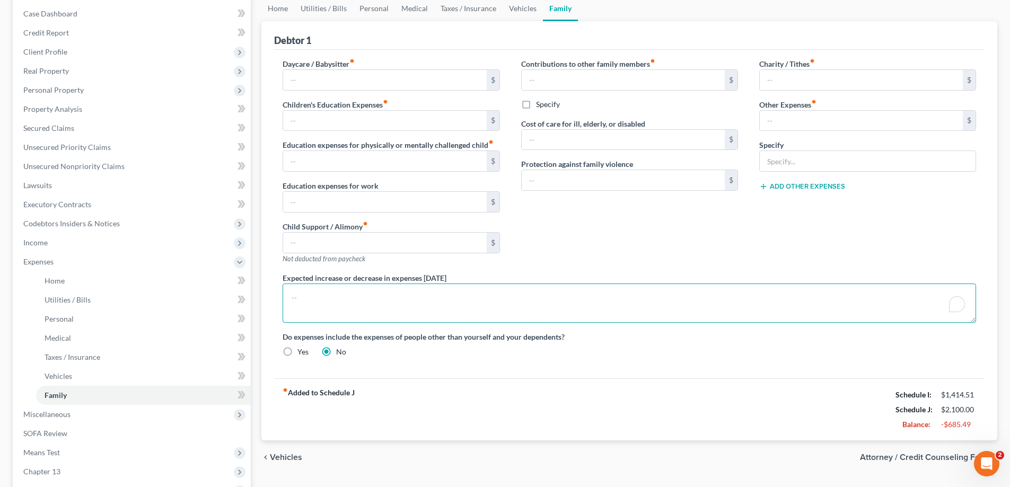
click at [321, 294] on textarea "To enrich screen reader interactions, please activate Accessibility in Grammarl…" at bounding box center [630, 303] width 694 height 39
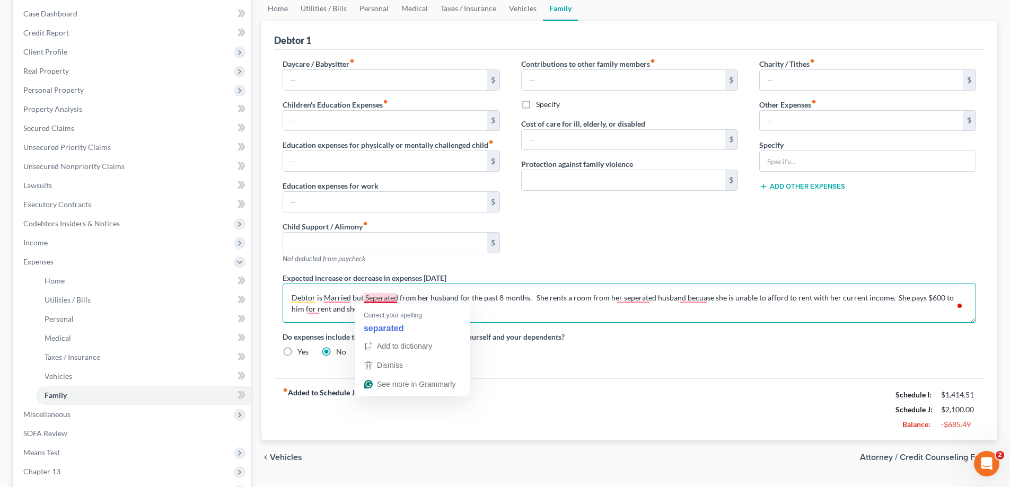
click at [378, 301] on textarea "Debtor is Married but Seperated from her husband for the past 8 months. She ren…" at bounding box center [630, 303] width 694 height 39
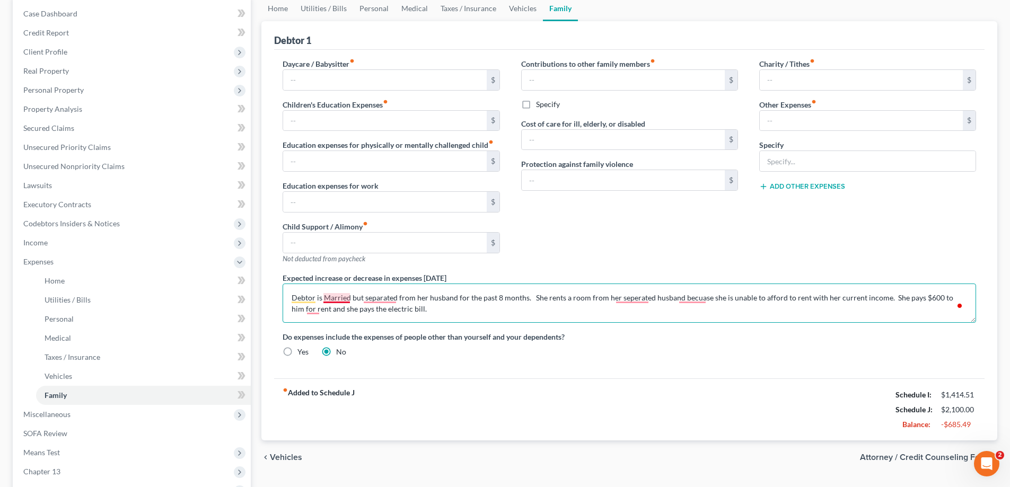
click at [341, 301] on textarea "Debtor is Married but separated from her husband for the past 8 months. She ren…" at bounding box center [630, 303] width 694 height 39
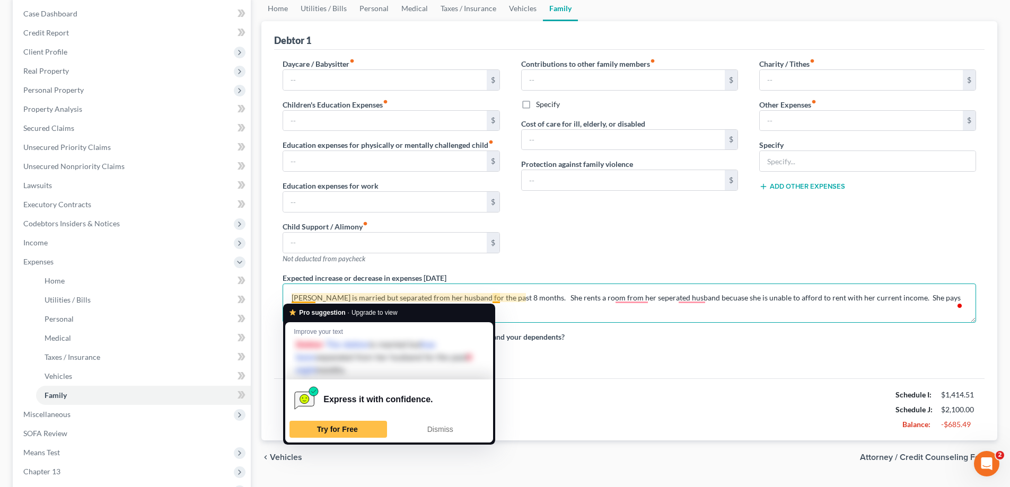
click at [566, 317] on textarea "[PERSON_NAME] is married but separated from her husband for the past 8 months. …" at bounding box center [630, 303] width 694 height 39
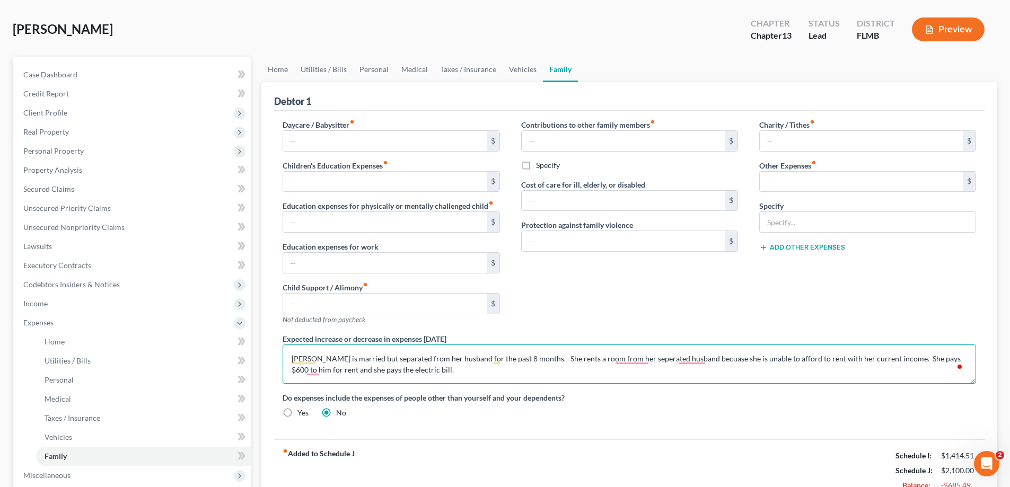
scroll to position [0, 0]
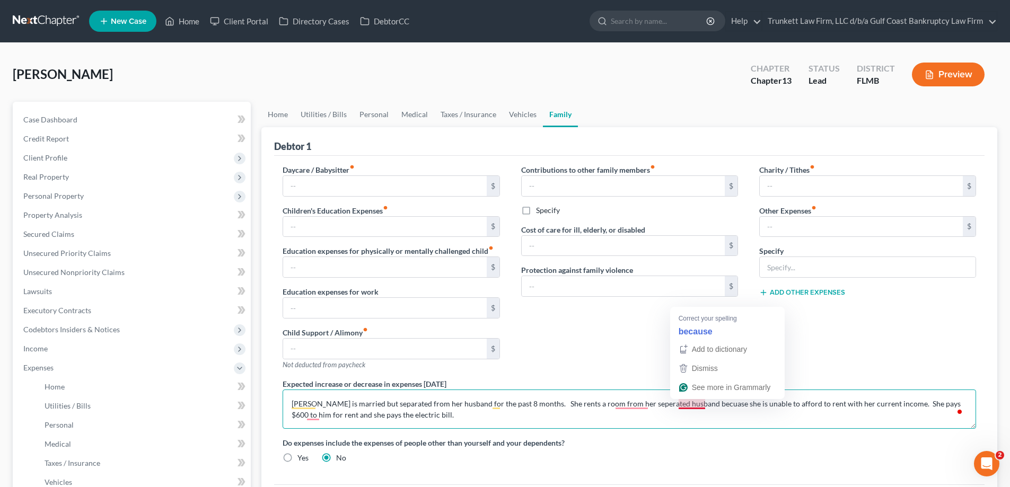
click at [696, 407] on textarea "[PERSON_NAME] is married but separated from her husband for the past 8 months. …" at bounding box center [630, 409] width 694 height 39
click at [627, 407] on textarea "[PERSON_NAME] is married but separated from her husband for the past 8 months. …" at bounding box center [630, 409] width 694 height 39
type textarea "[PERSON_NAME] is married but separated from her husband for the past 8 months. …"
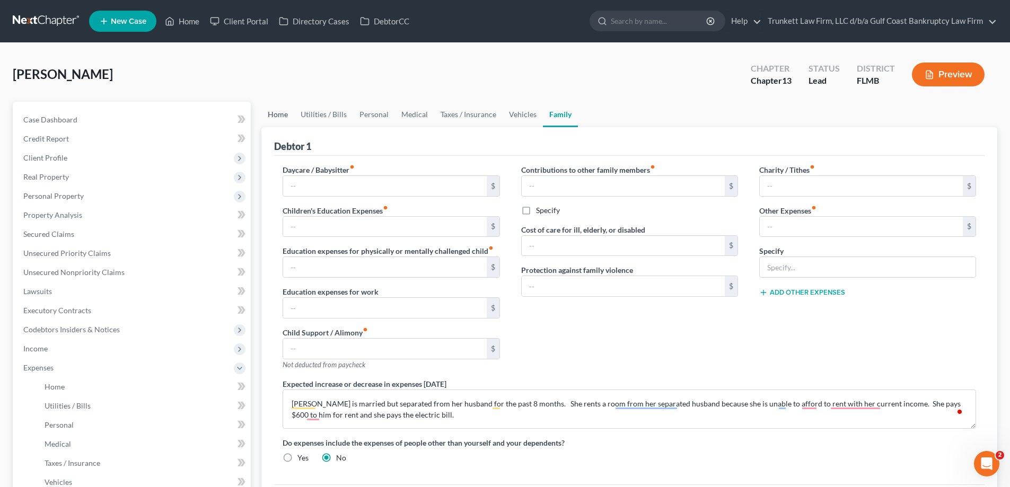
click at [278, 117] on link "Home" at bounding box center [277, 114] width 33 height 25
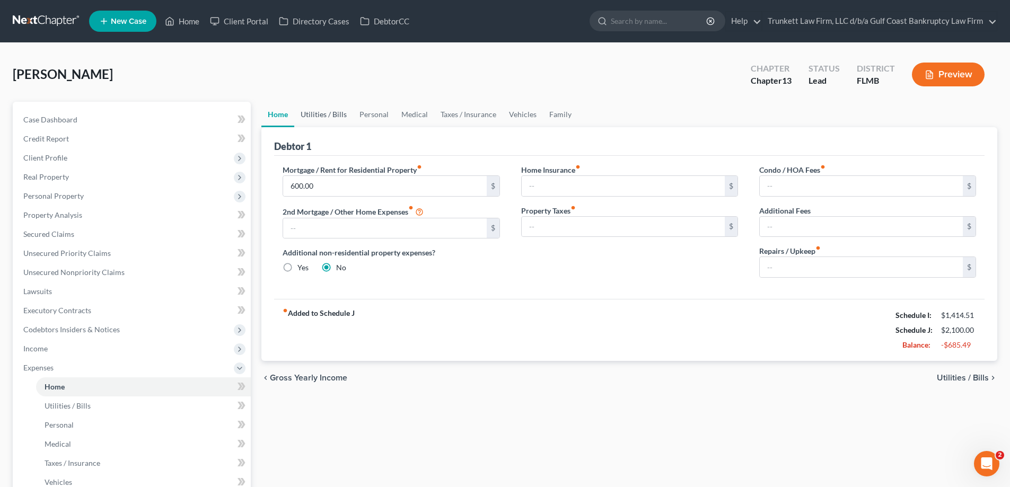
click at [314, 115] on link "Utilities / Bills" at bounding box center [323, 114] width 59 height 25
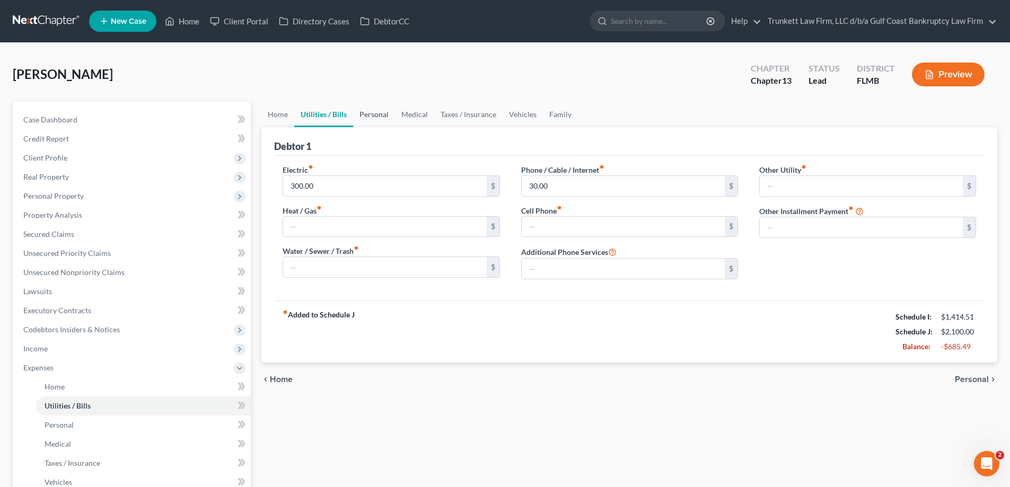
click at [373, 115] on link "Personal" at bounding box center [374, 114] width 42 height 25
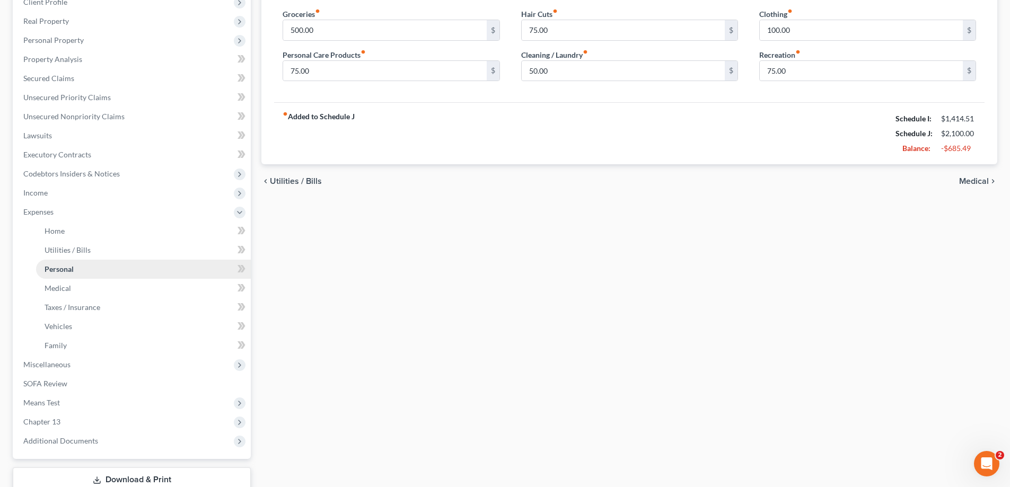
scroll to position [159, 0]
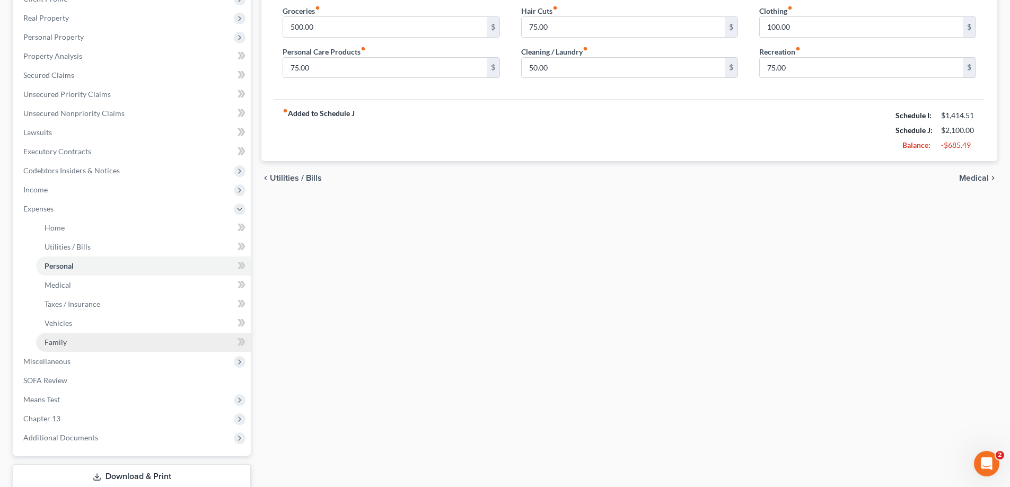
click at [71, 339] on link "Family" at bounding box center [143, 342] width 215 height 19
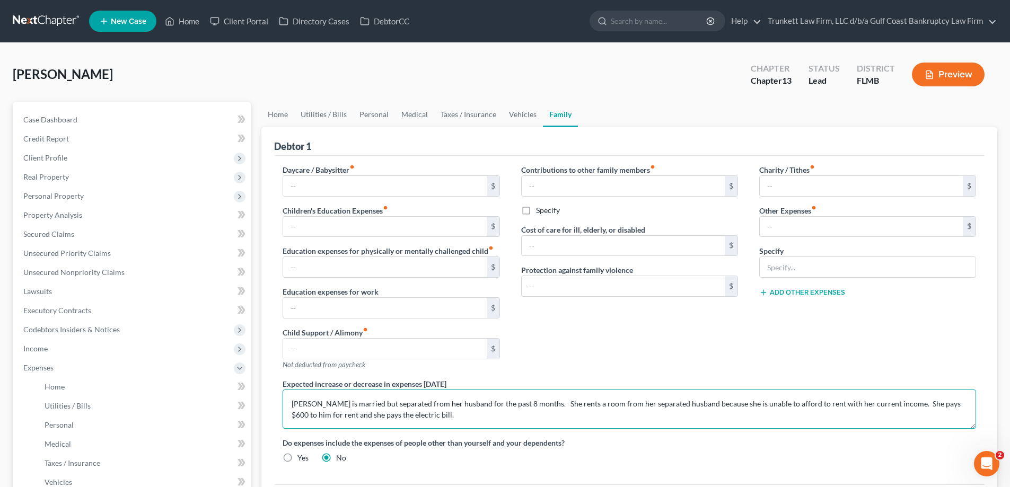
click at [417, 401] on textarea "[PERSON_NAME] is married but separated from her husband for the past 8 months. …" at bounding box center [630, 409] width 694 height 39
click at [430, 413] on textarea "[PERSON_NAME] is married but separated from her husband for the past 8 months. …" at bounding box center [630, 409] width 694 height 39
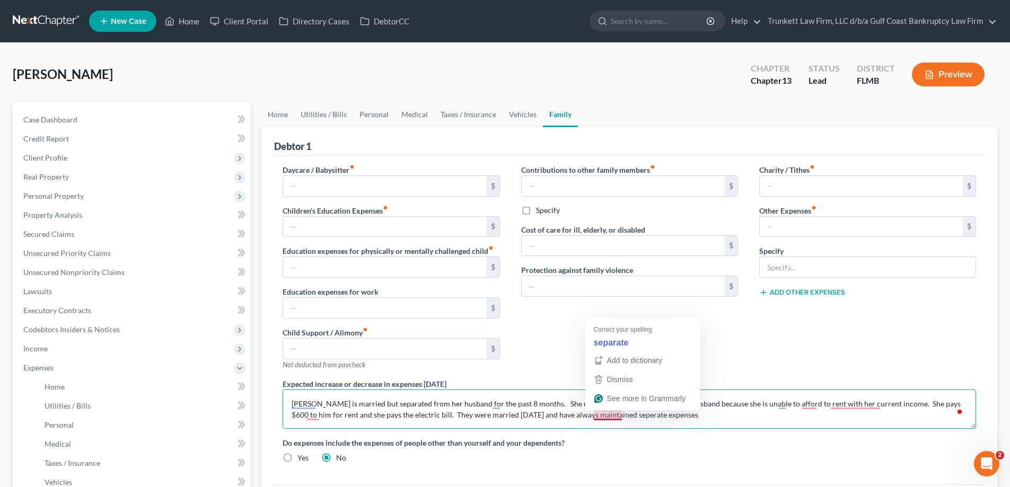
click at [603, 414] on textarea "[PERSON_NAME] is married but separated from her husband for the past 8 months. …" at bounding box center [630, 409] width 694 height 39
click at [659, 413] on textarea "[PERSON_NAME] is married but separated from her husband for the past 8 months. …" at bounding box center [630, 409] width 694 height 39
type textarea "[PERSON_NAME] is married but separated from her husband for the past 8 months. …"
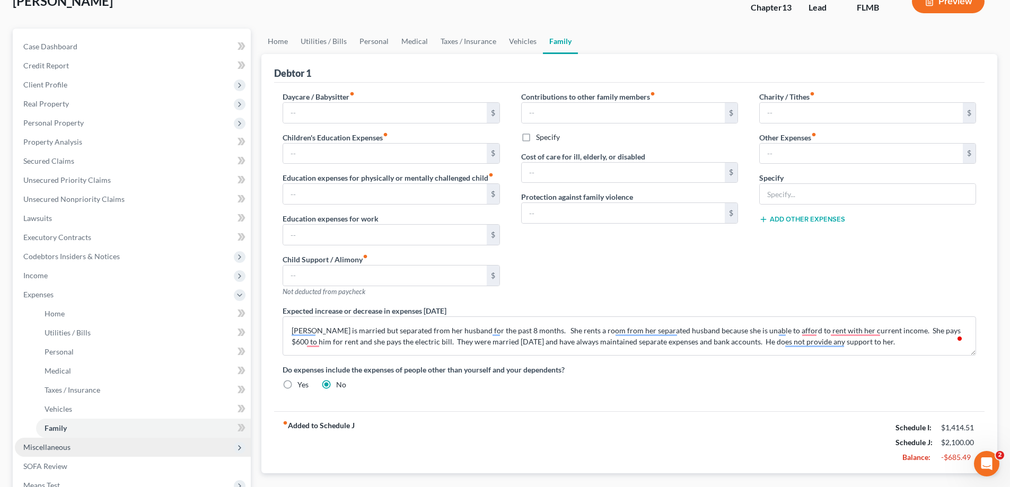
scroll to position [53, 0]
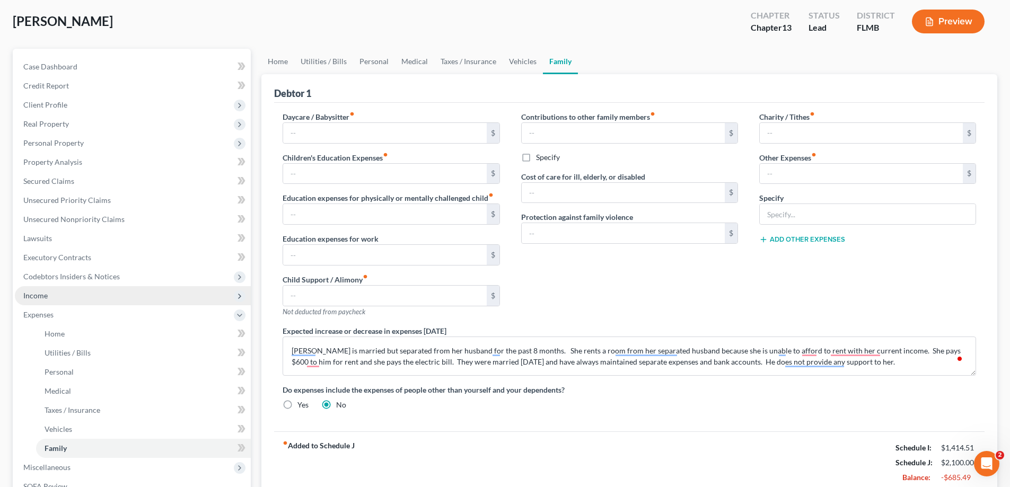
type textarea "Debtor is married but separated from her husband for the past 8 months. She ren…"
click at [46, 294] on span "Income" at bounding box center [35, 295] width 24 height 9
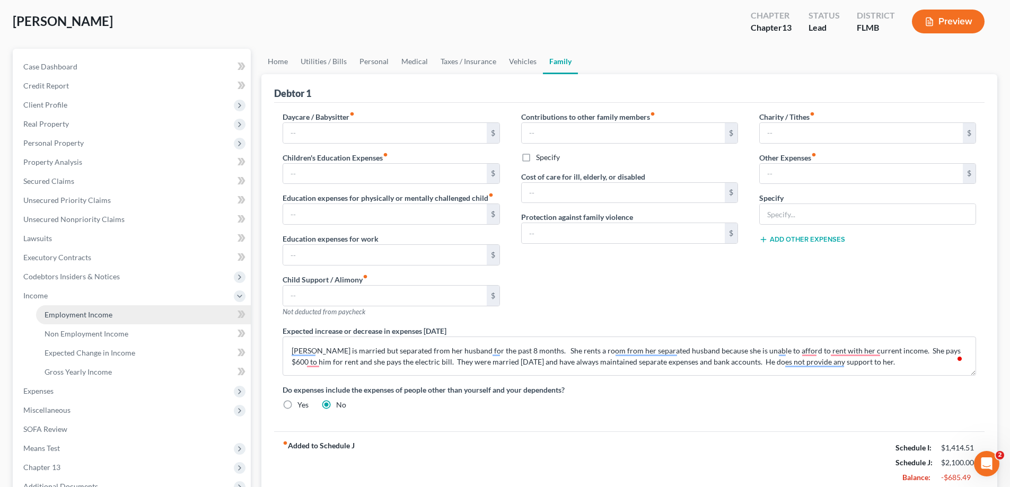
click at [90, 311] on span "Employment Income" at bounding box center [79, 314] width 68 height 9
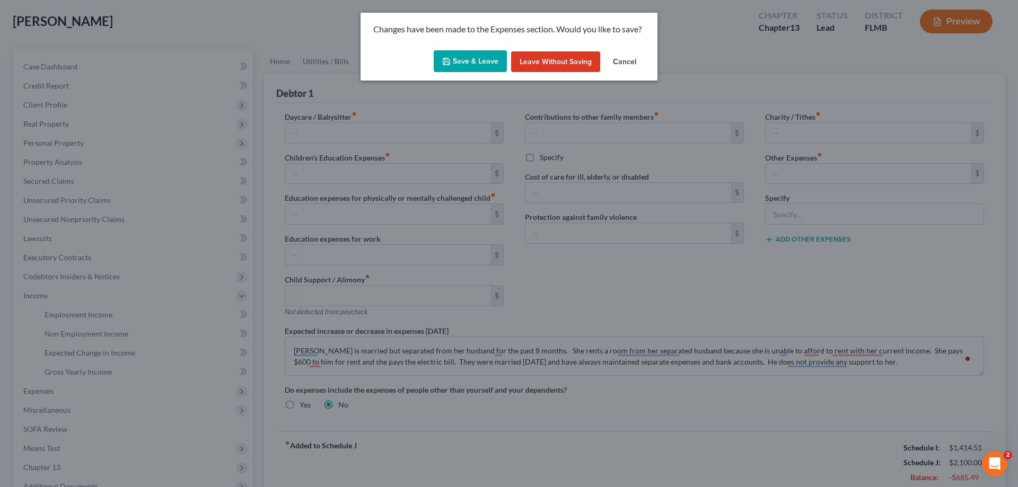
click at [486, 61] on button "Save & Leave" at bounding box center [470, 61] width 73 height 22
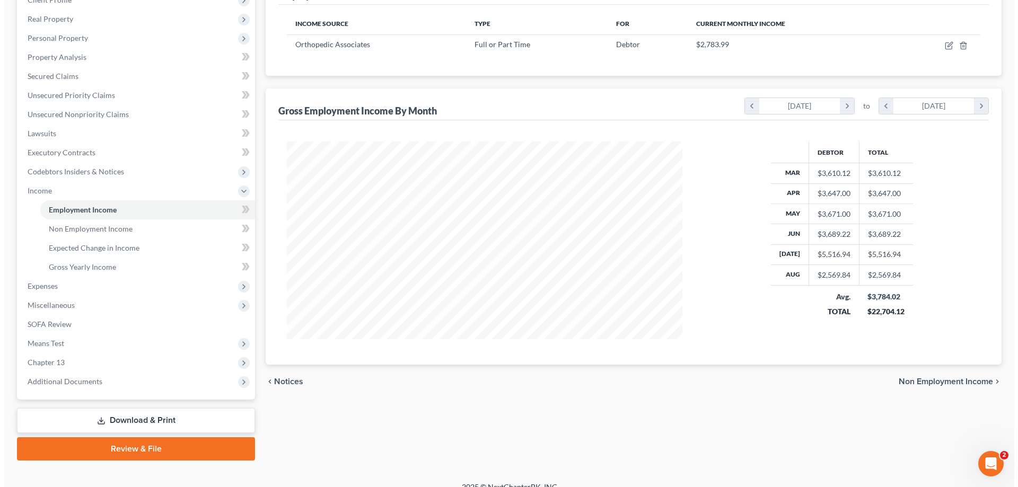
scroll to position [159, 0]
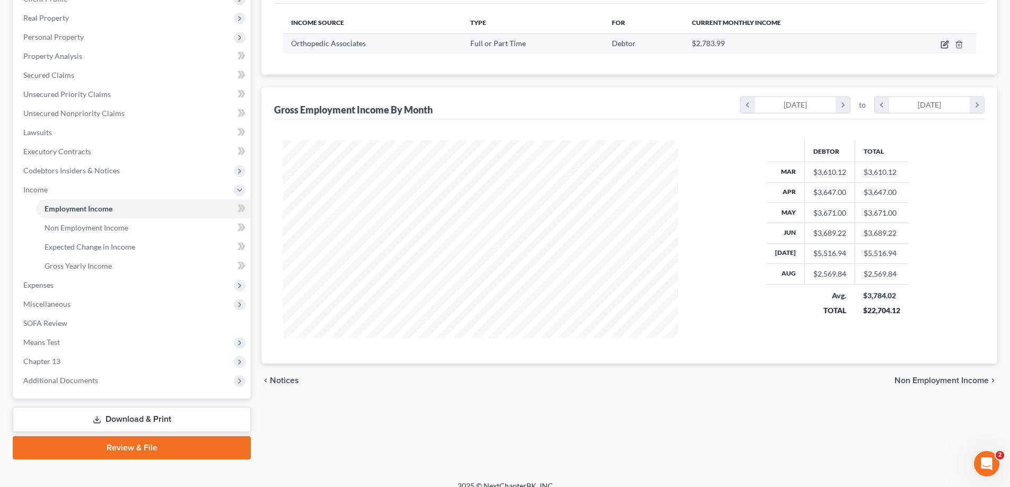
click at [946, 42] on icon "button" at bounding box center [945, 43] width 5 height 5
select select "0"
select select "9"
select select "2"
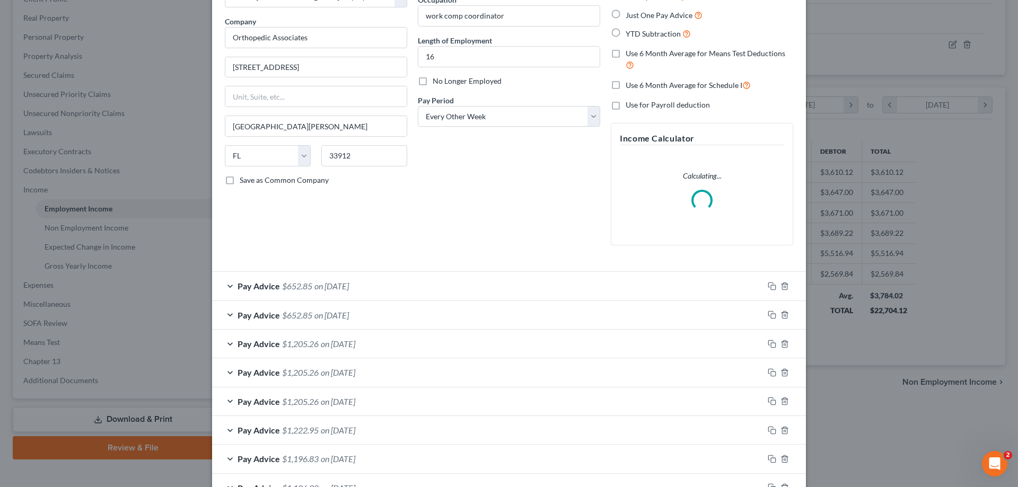
scroll to position [106, 0]
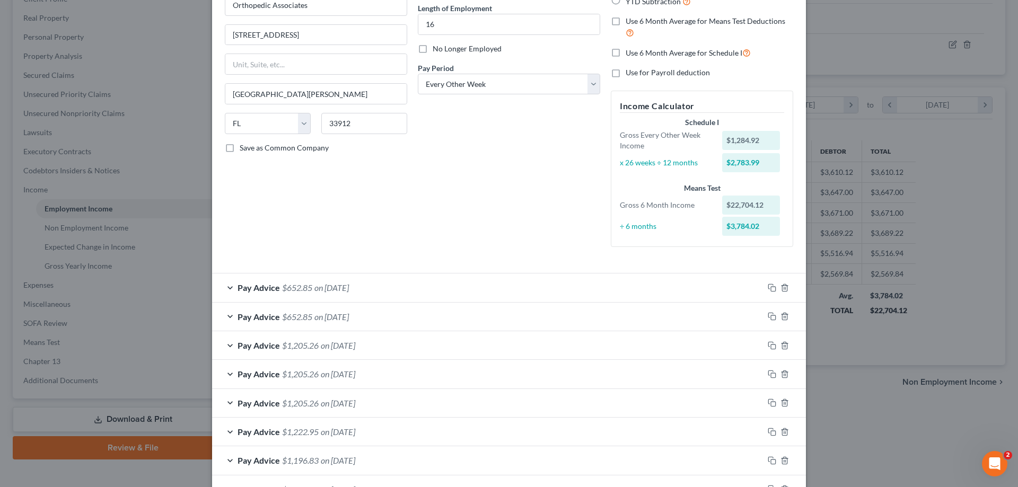
click at [303, 283] on span "$652.85" at bounding box center [297, 288] width 30 height 10
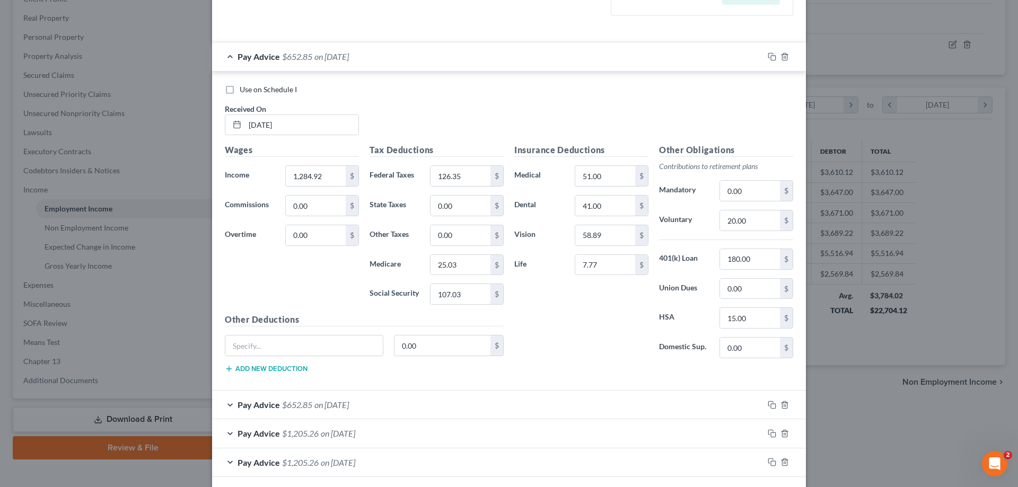
scroll to position [318, 0]
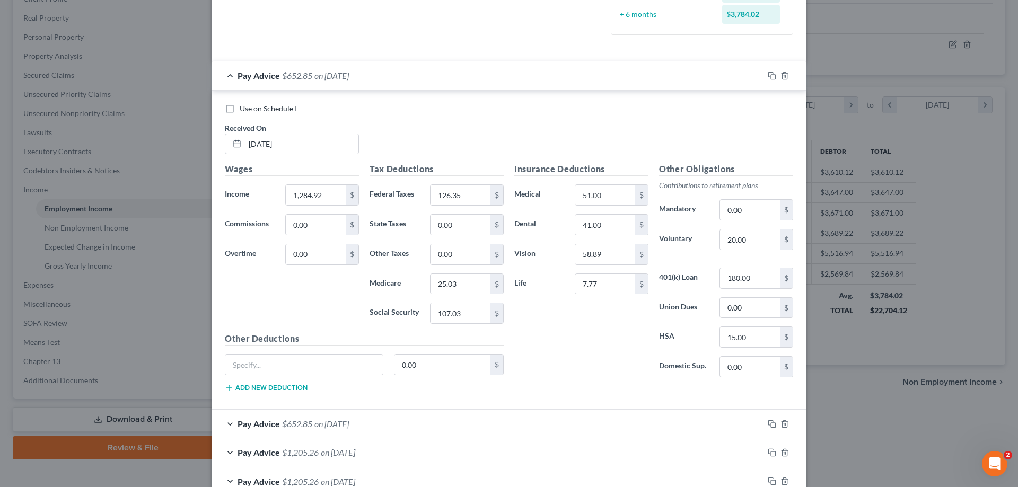
click at [349, 425] on span "on 08/14/2025" at bounding box center [331, 424] width 34 height 10
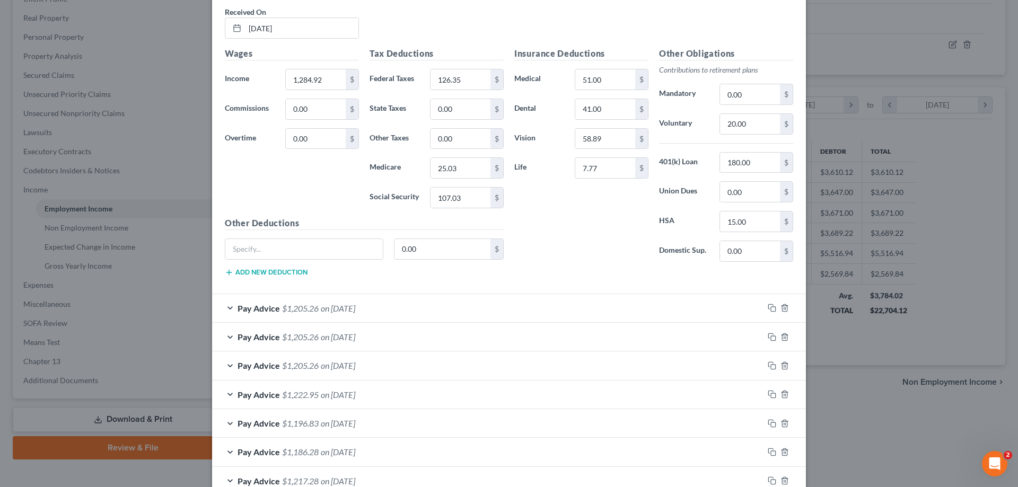
scroll to position [795, 0]
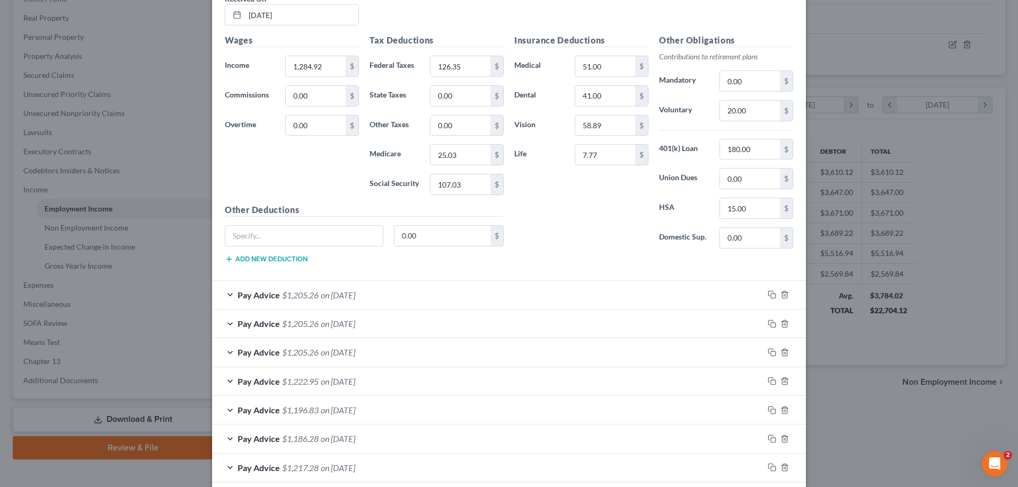
click at [346, 321] on span "on 07/17/2025" at bounding box center [338, 324] width 34 height 10
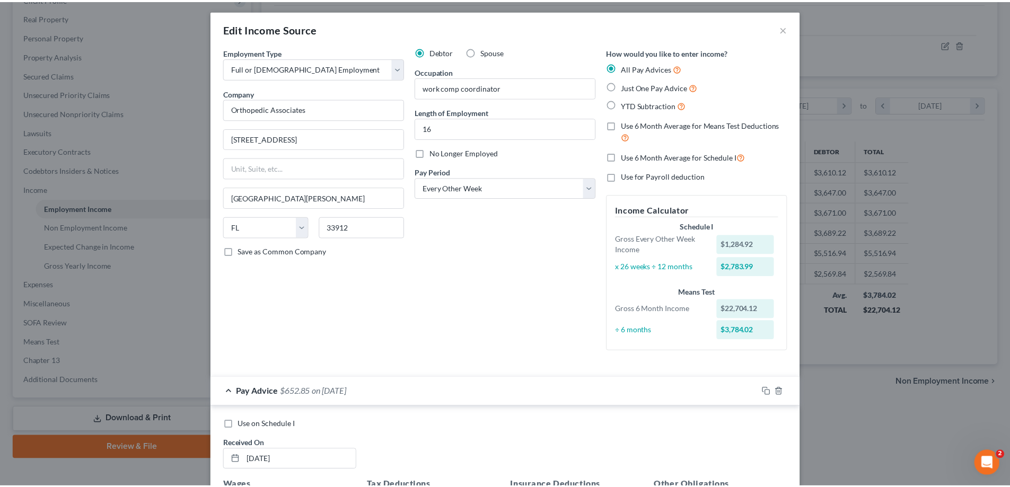
scroll to position [0, 0]
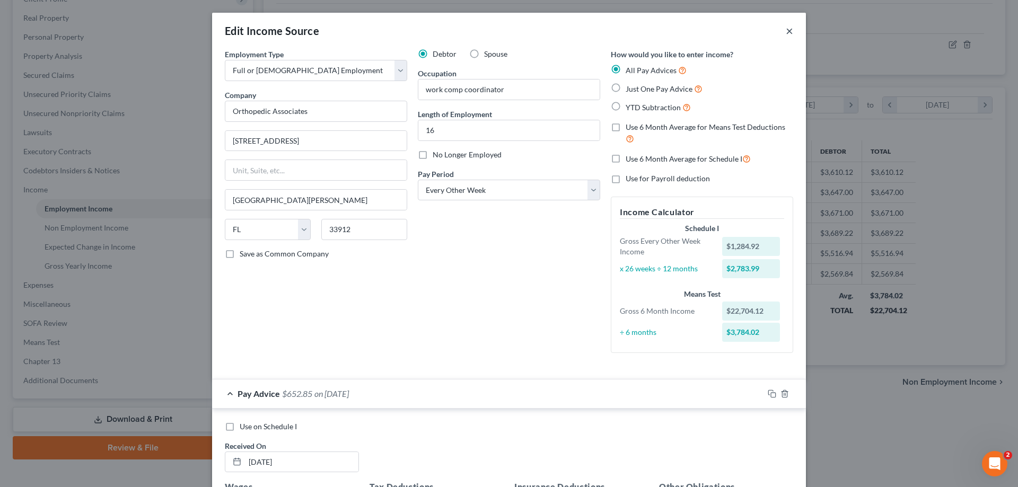
click at [786, 31] on button "×" at bounding box center [789, 30] width 7 height 13
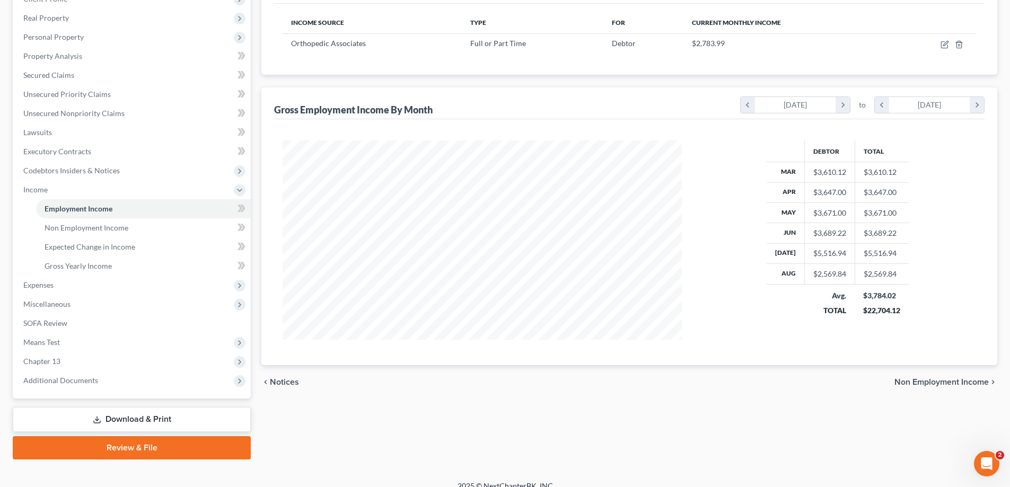
scroll to position [530110, 529891]
click at [69, 284] on span "Expenses" at bounding box center [133, 285] width 236 height 19
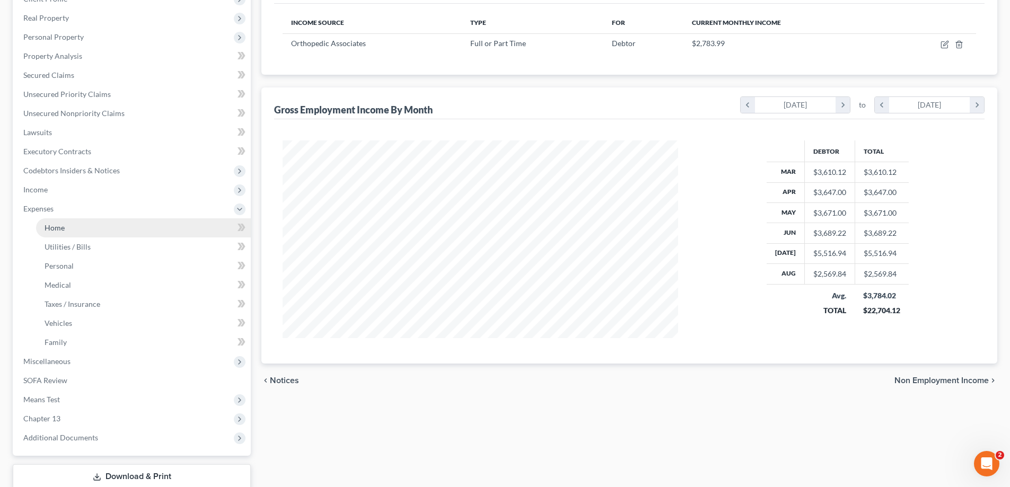
click at [67, 228] on link "Home" at bounding box center [143, 227] width 215 height 19
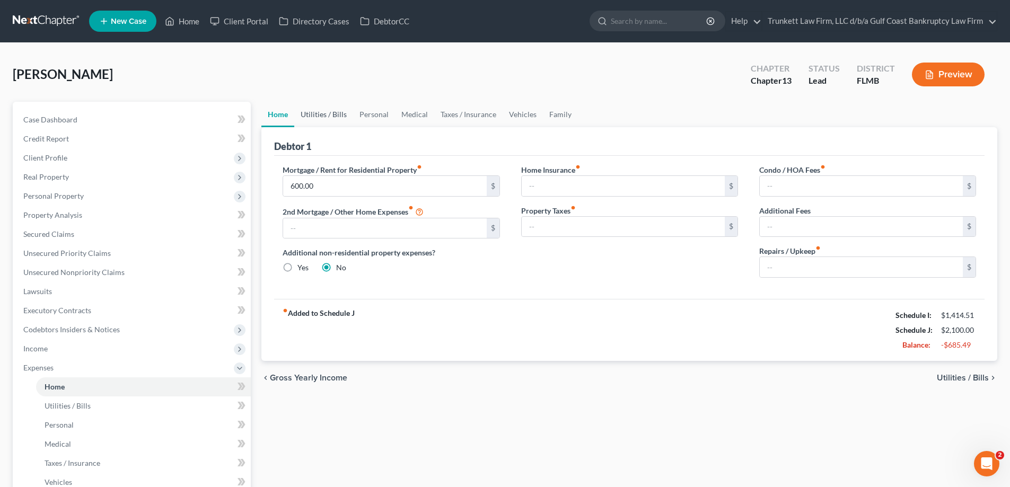
click at [327, 116] on link "Utilities / Bills" at bounding box center [323, 114] width 59 height 25
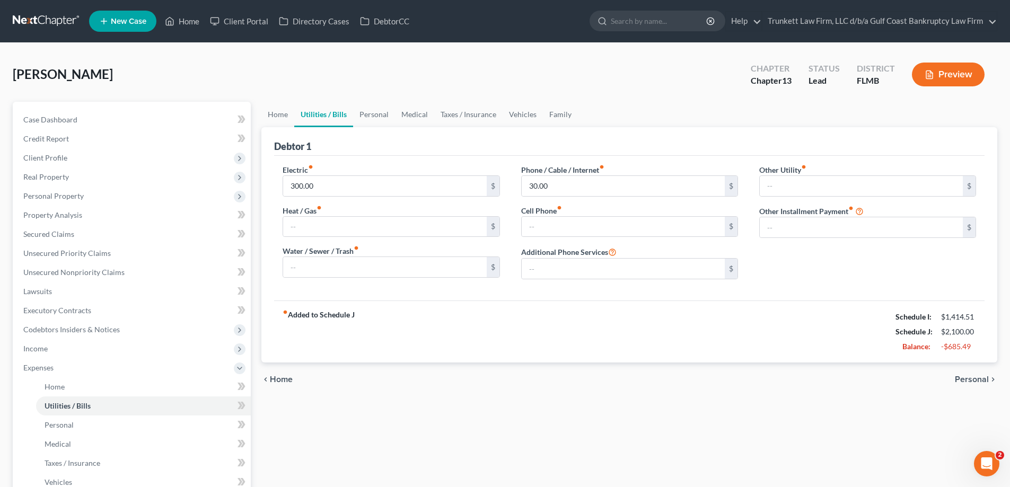
click at [347, 112] on link "Utilities / Bills" at bounding box center [323, 114] width 59 height 25
click at [370, 114] on link "Personal" at bounding box center [374, 114] width 42 height 25
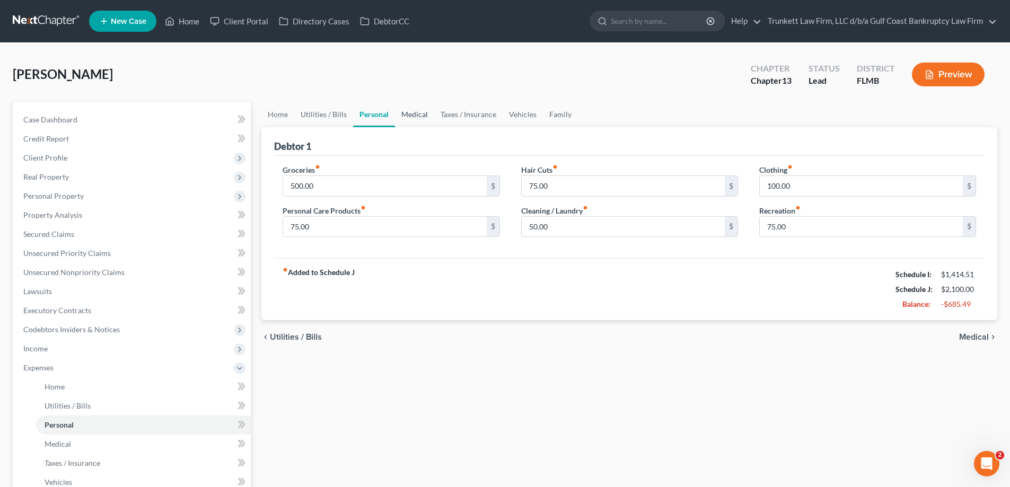
click at [416, 117] on link "Medical" at bounding box center [414, 114] width 39 height 25
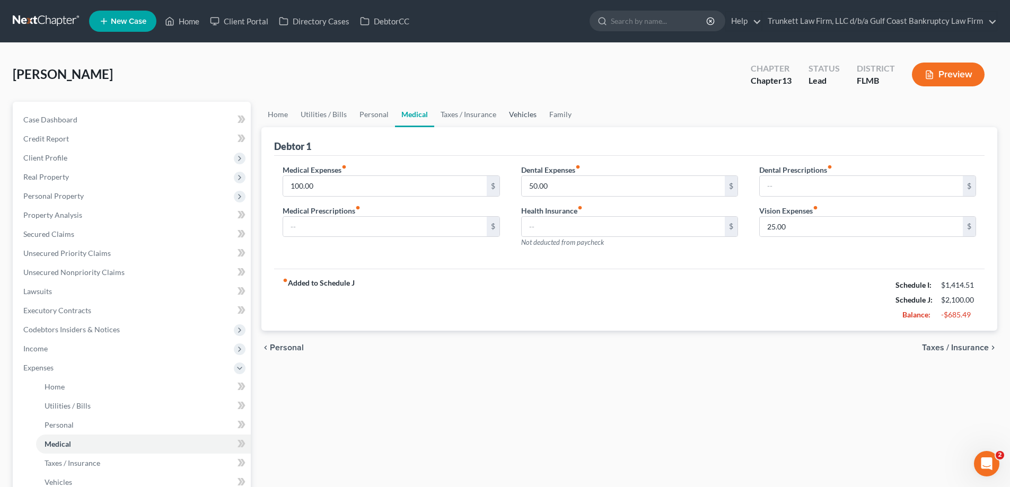
click at [523, 115] on link "Vehicles" at bounding box center [523, 114] width 40 height 25
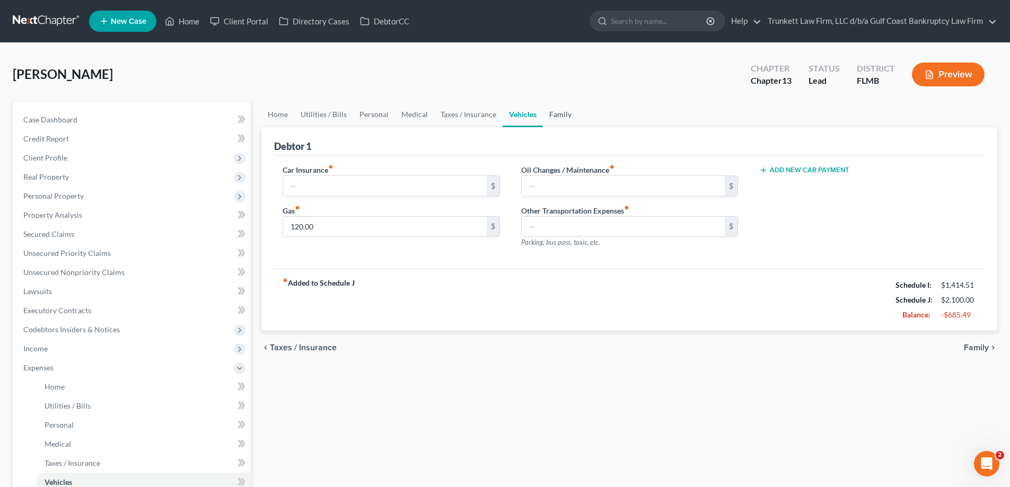
click at [561, 112] on link "Family" at bounding box center [560, 114] width 35 height 25
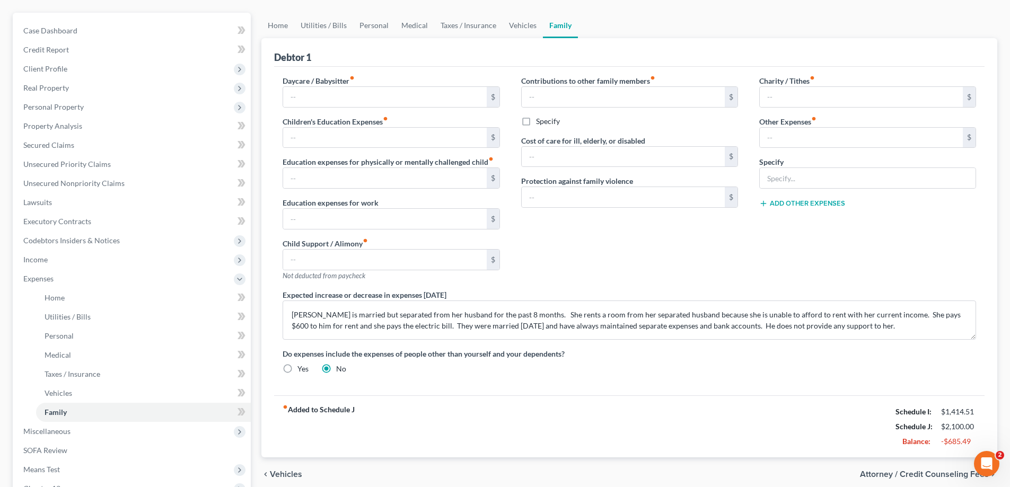
scroll to position [106, 0]
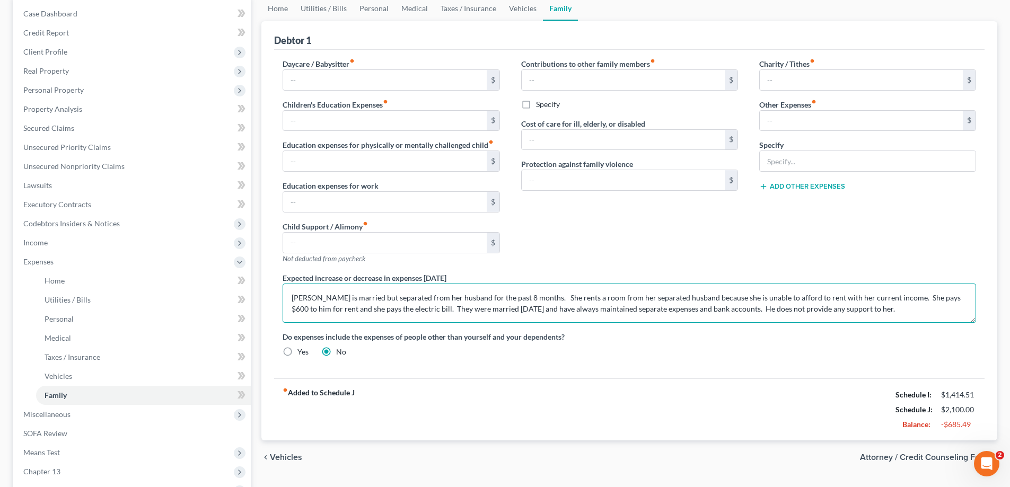
click at [864, 315] on textarea "Debtor is married but separated from her husband for the past 8 months. She ren…" at bounding box center [630, 303] width 694 height 39
click at [856, 311] on textarea "Debtor is married but separated from her husband for the past 8 months. She ren…" at bounding box center [630, 303] width 694 height 39
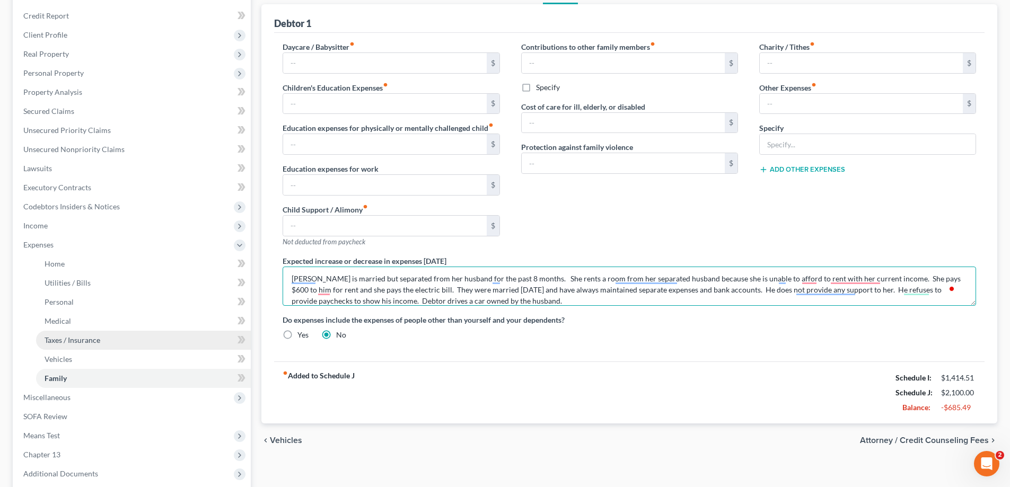
scroll to position [229, 0]
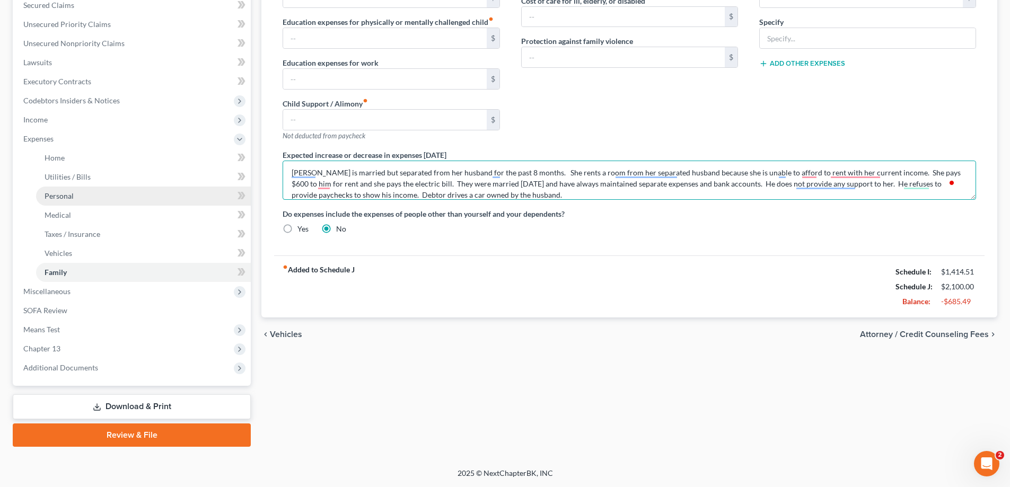
type textarea "Debtor is married but separated from her husband for the past 8 months. She ren…"
click at [61, 191] on span "Personal" at bounding box center [59, 195] width 29 height 9
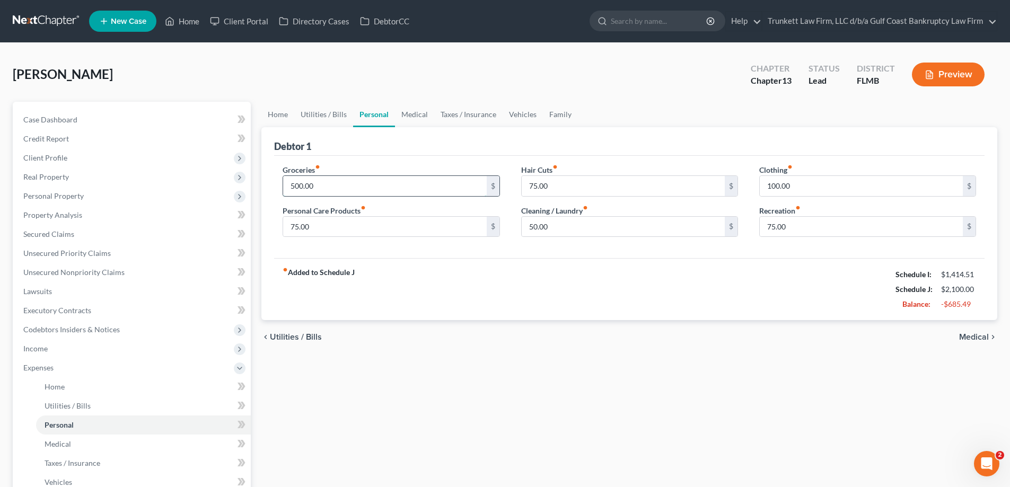
click at [331, 183] on input "500.00" at bounding box center [384, 186] width 203 height 20
click at [546, 186] on input "75.00" at bounding box center [623, 186] width 203 height 20
type input "25"
drag, startPoint x: 301, startPoint y: 193, endPoint x: 316, endPoint y: 186, distance: 16.2
click at [301, 193] on input "500.00" at bounding box center [384, 186] width 203 height 20
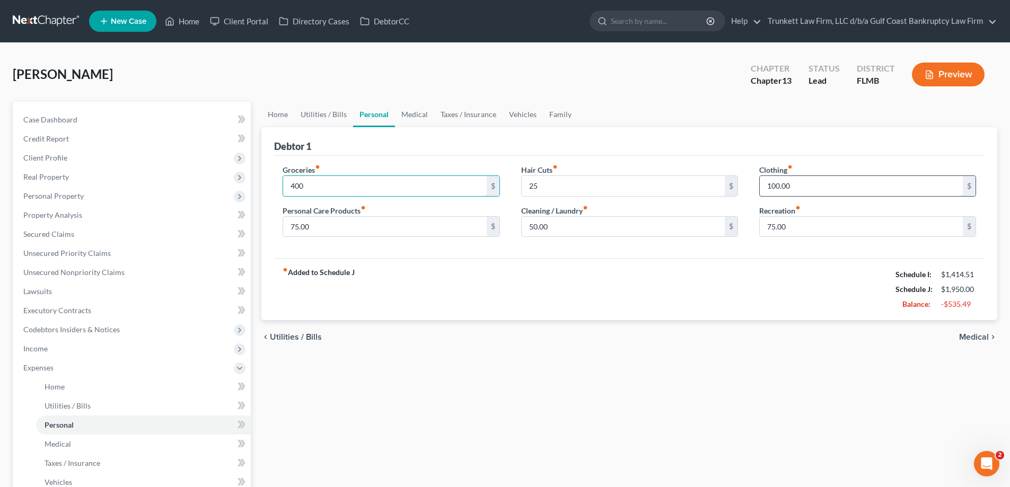
type input "400"
drag, startPoint x: 806, startPoint y: 184, endPoint x: 759, endPoint y: 208, distance: 53.1
click at [806, 184] on input "100.00" at bounding box center [861, 186] width 203 height 20
click at [350, 233] on input "75.00" at bounding box center [384, 227] width 203 height 20
type input "50"
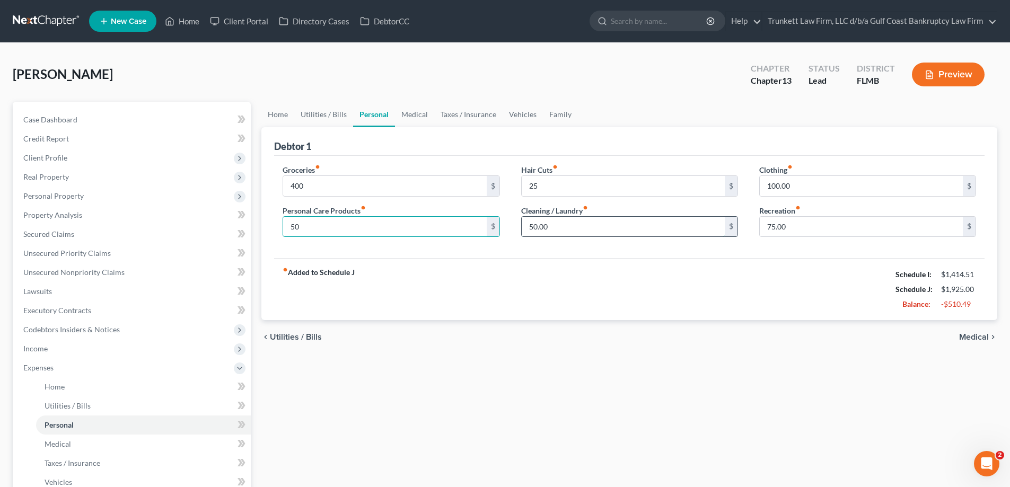
click at [560, 231] on input "50.00" at bounding box center [623, 227] width 203 height 20
type input "25"
click at [792, 228] on input "75.00" at bounding box center [861, 227] width 203 height 20
type input "25"
click at [276, 113] on link "Home" at bounding box center [277, 114] width 33 height 25
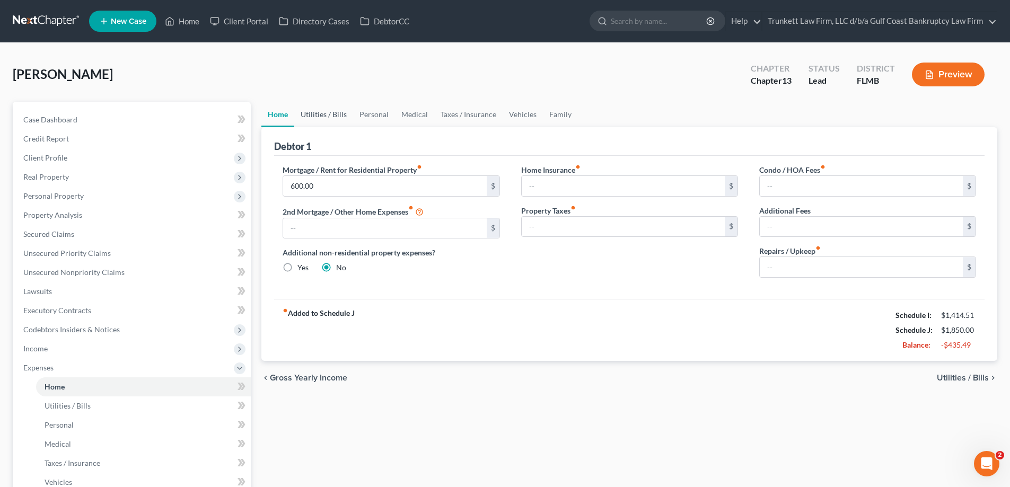
click at [328, 111] on link "Utilities / Bills" at bounding box center [323, 114] width 59 height 25
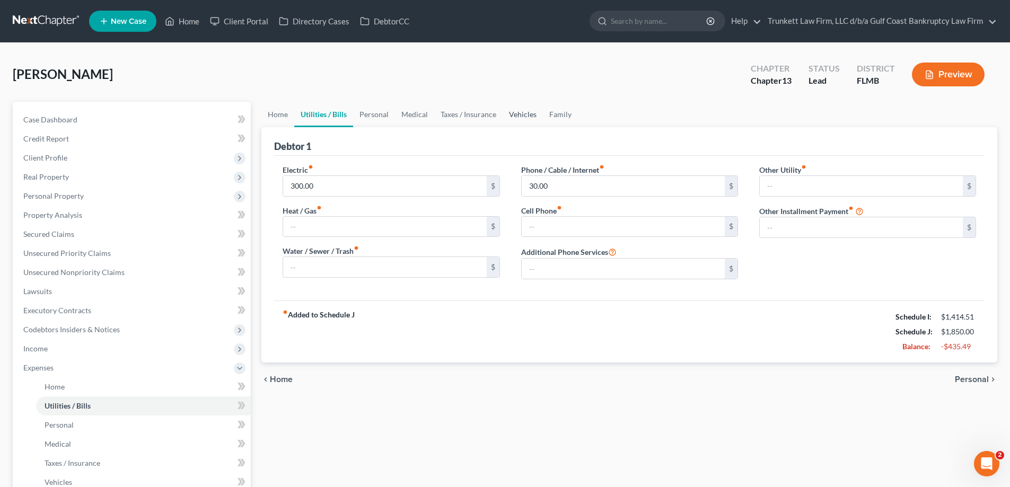
click at [518, 110] on link "Vehicles" at bounding box center [523, 114] width 40 height 25
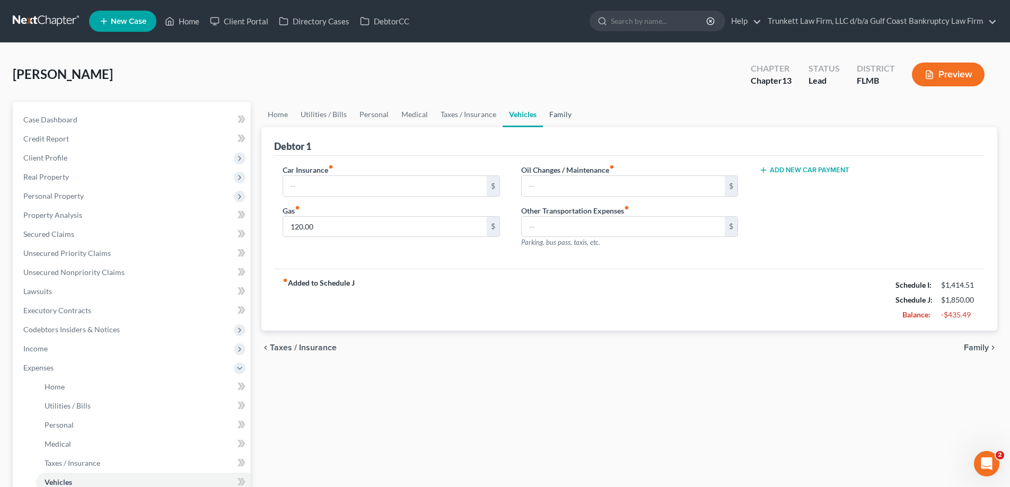
click at [557, 117] on link "Family" at bounding box center [560, 114] width 35 height 25
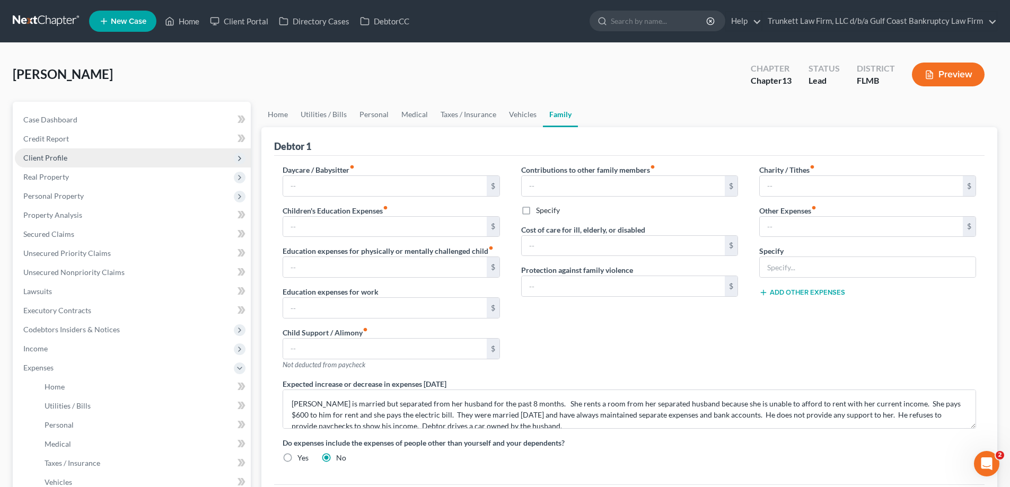
click at [60, 155] on span "Client Profile" at bounding box center [45, 157] width 44 height 9
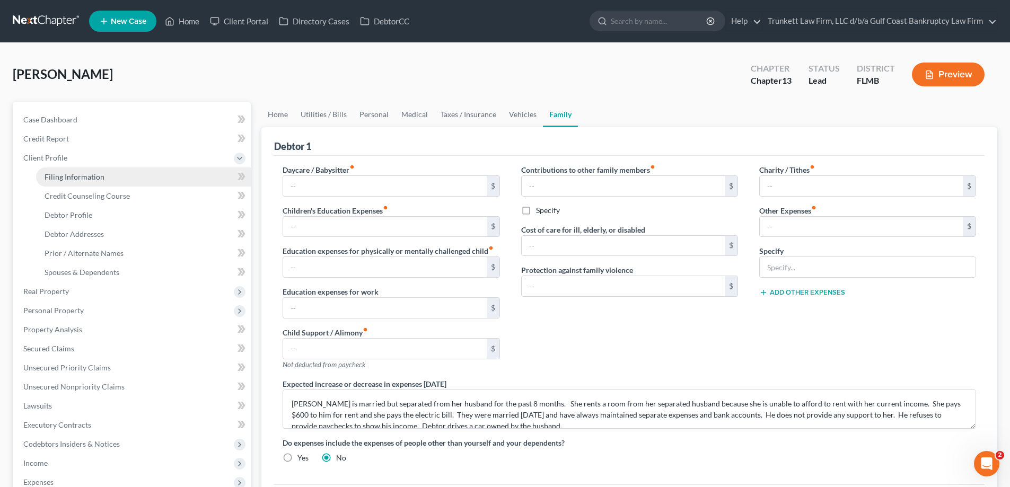
click at [87, 173] on span "Filing Information" at bounding box center [75, 176] width 60 height 9
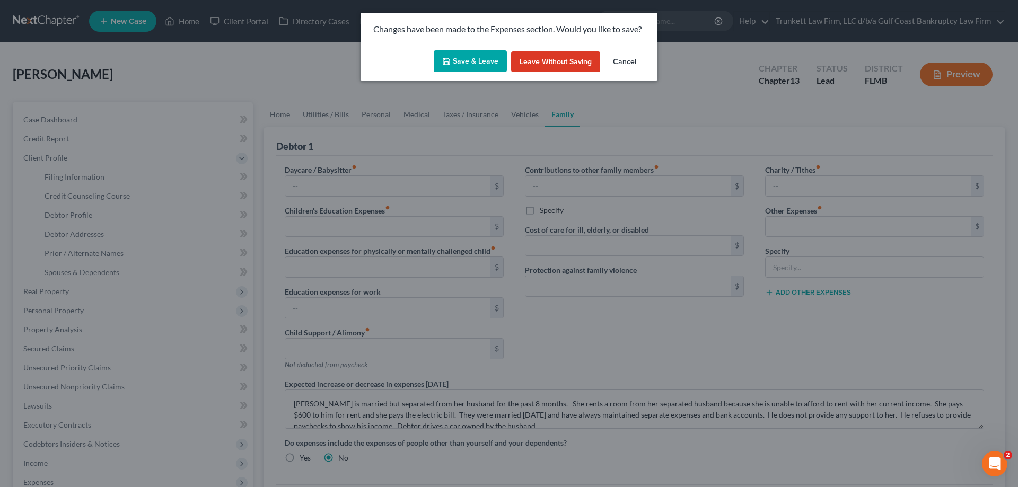
click at [485, 62] on button "Save & Leave" at bounding box center [470, 61] width 73 height 22
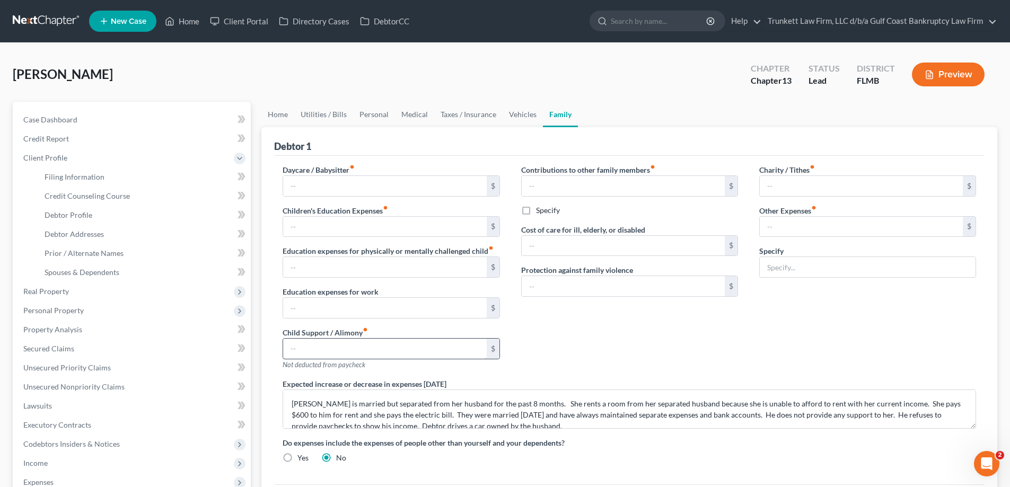
select select "1"
select select "0"
select select "3"
select select "15"
select select "0"
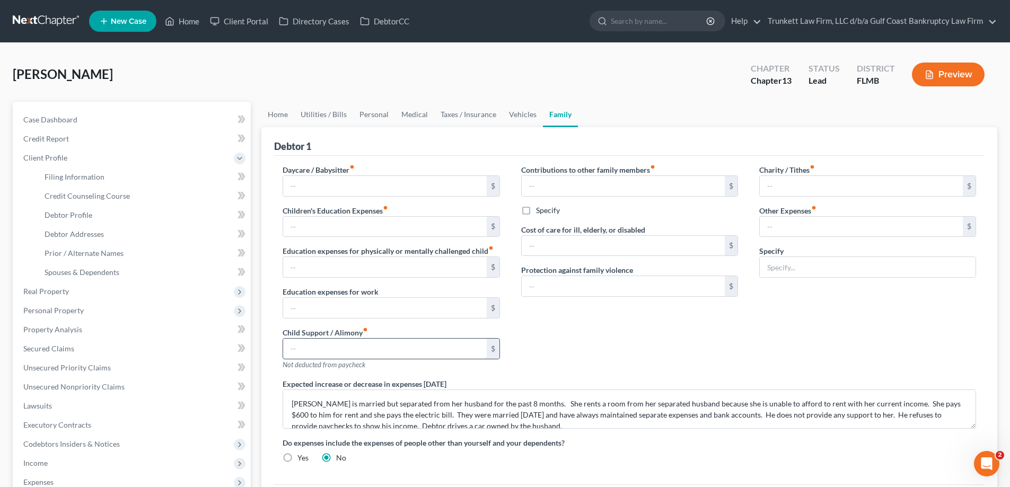
select select "9"
